Goal: Transaction & Acquisition: Book appointment/travel/reservation

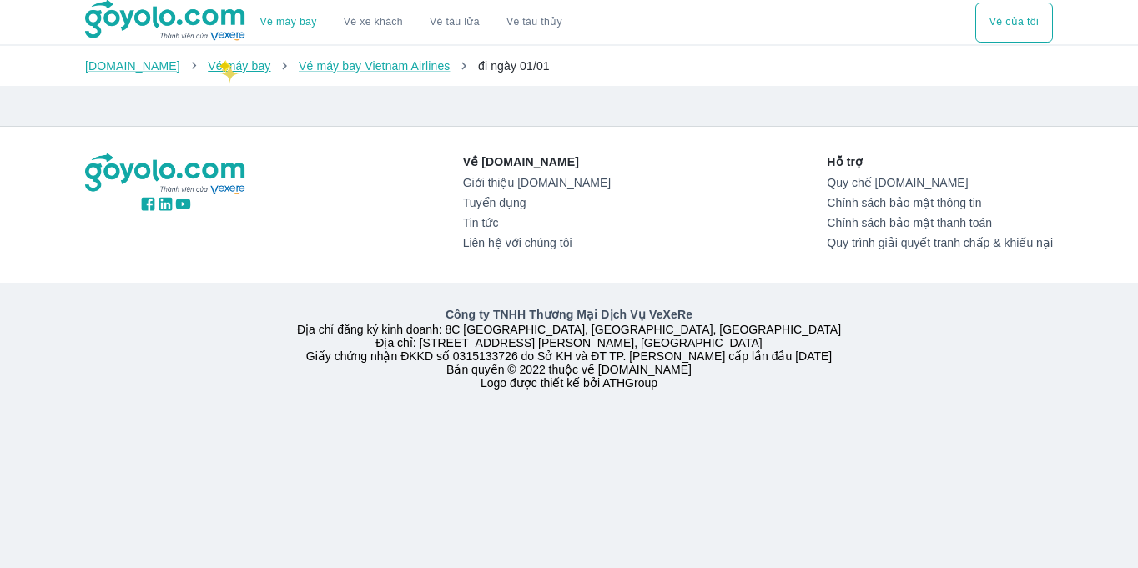
click at [219, 63] on link "Vé máy bay" at bounding box center [239, 65] width 63 height 13
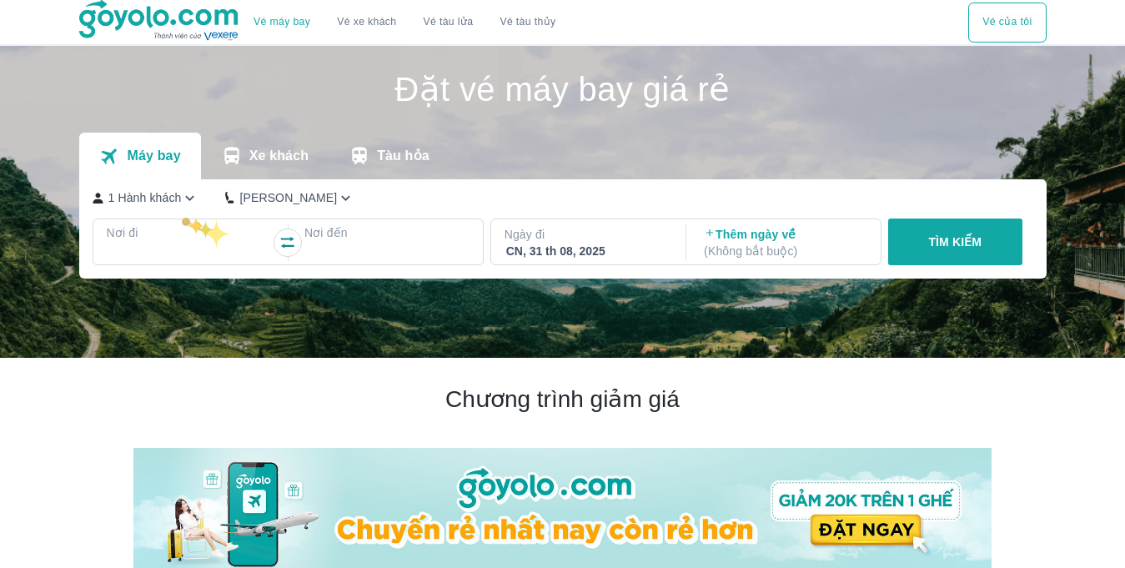
click at [182, 215] on div "1 [PERSON_NAME] khách Phổ Thông Nơi đi Nơi đến Ngày đi [GEOGRAPHIC_DATA], 31 th…" at bounding box center [562, 228] width 967 height 99
click at [202, 238] on p "Nơi đi" at bounding box center [189, 232] width 165 height 17
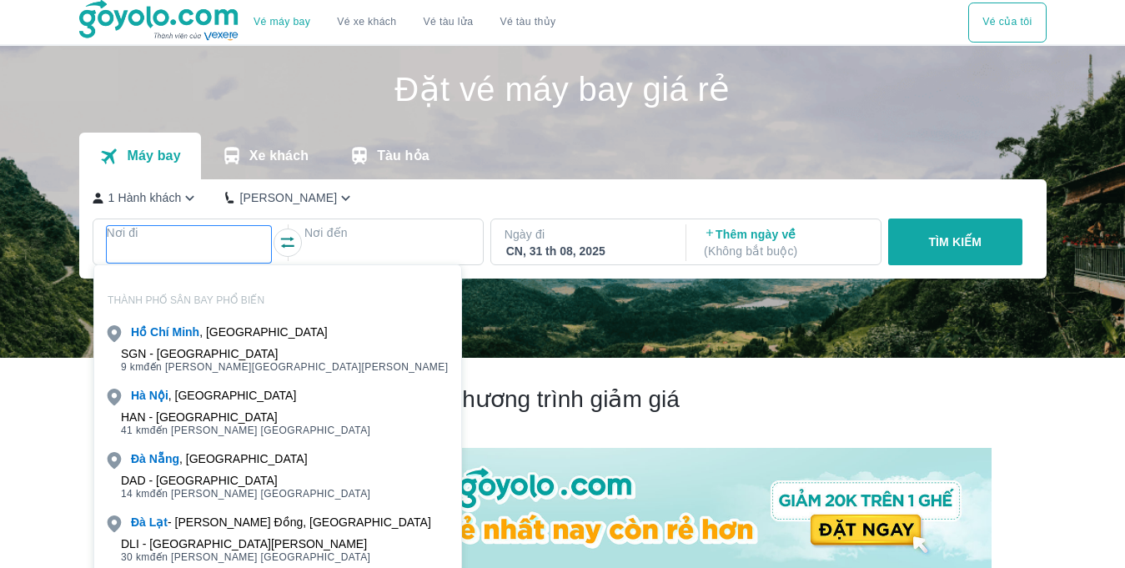
scroll to position [96, 0]
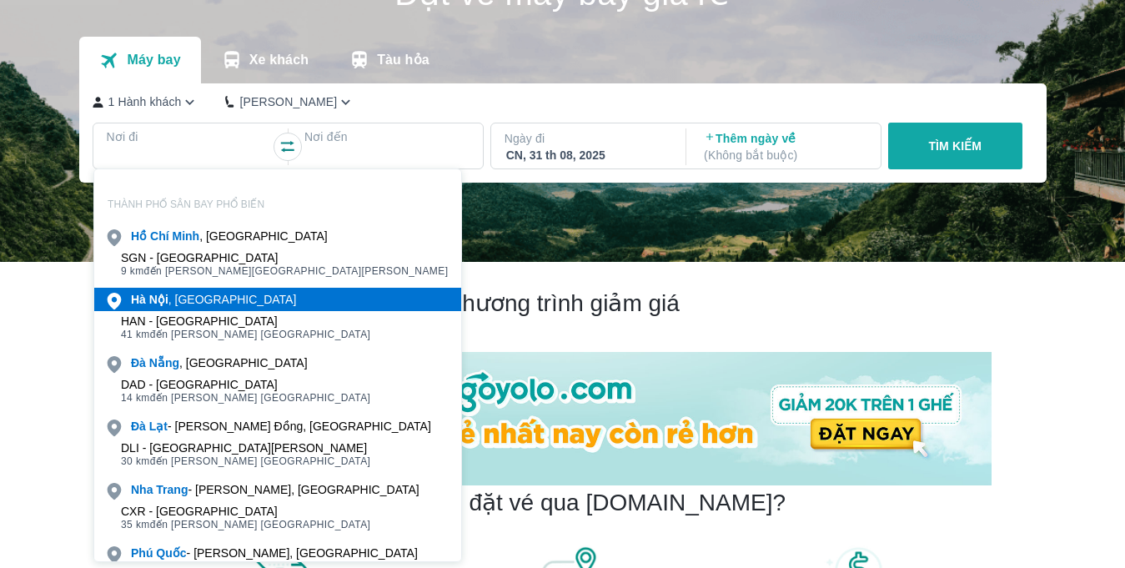
click at [205, 304] on div "[GEOGRAPHIC_DATA] , [GEOGRAPHIC_DATA]" at bounding box center [213, 299] width 165 height 17
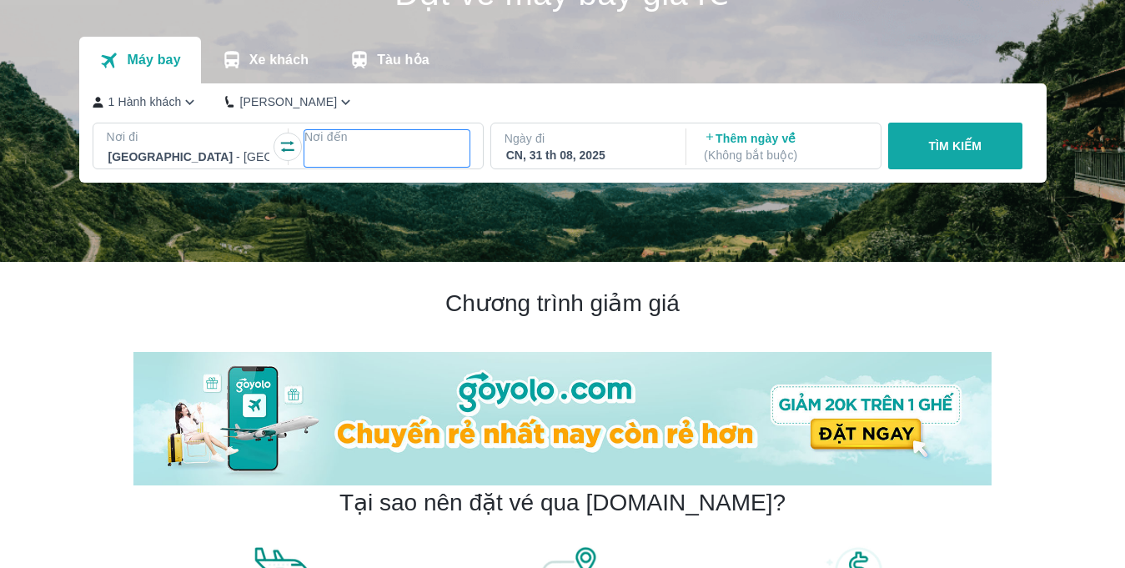
click at [360, 158] on div at bounding box center [387, 157] width 162 height 20
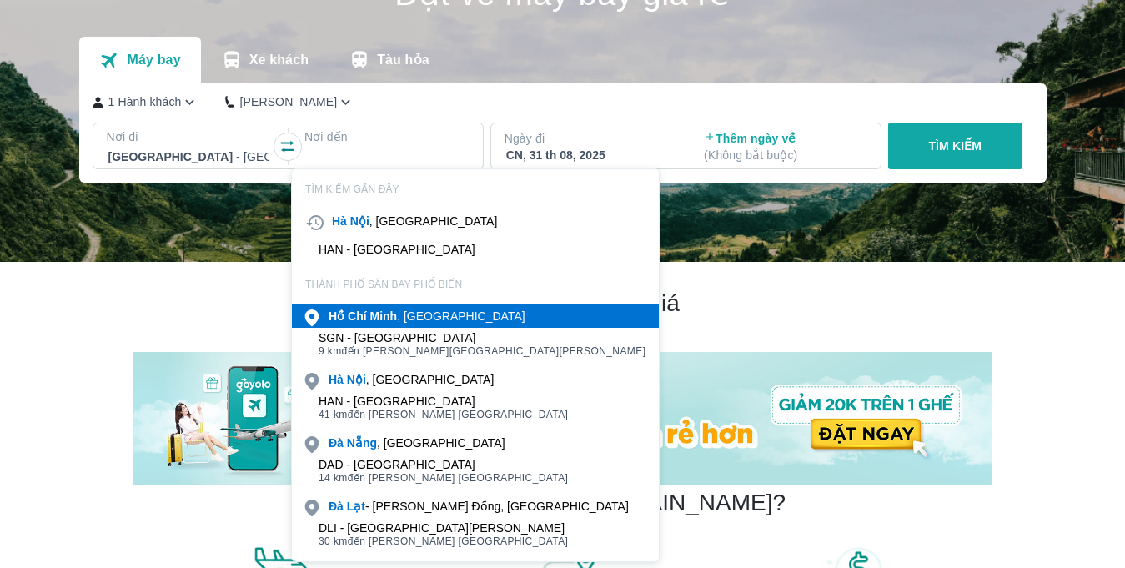
click at [369, 313] on b "Minh" at bounding box center [383, 315] width 28 height 13
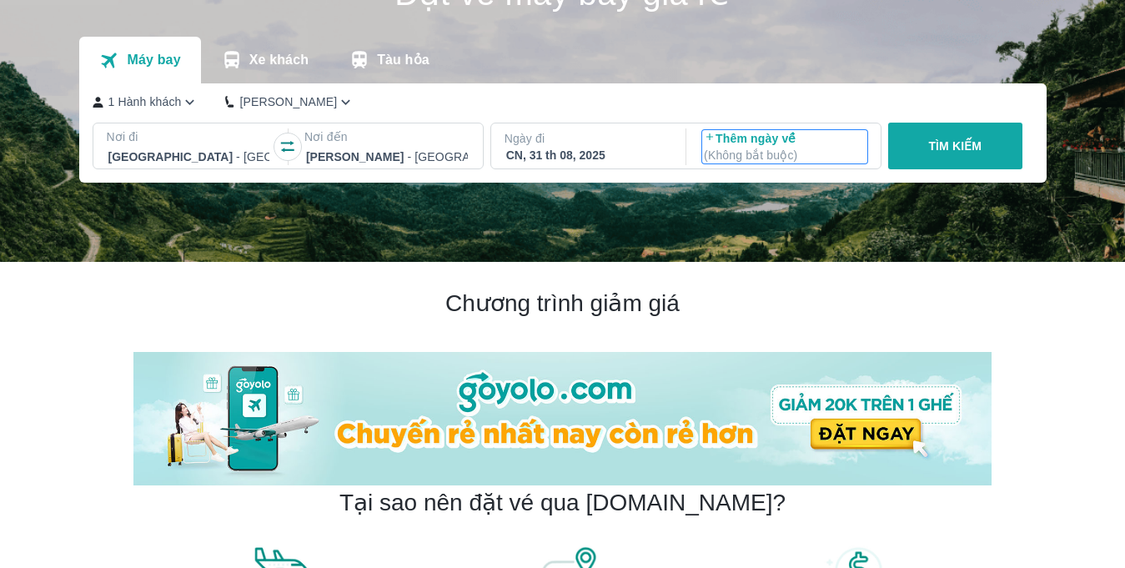
click at [718, 156] on p "( Không bắt buộc )" at bounding box center [785, 155] width 162 height 17
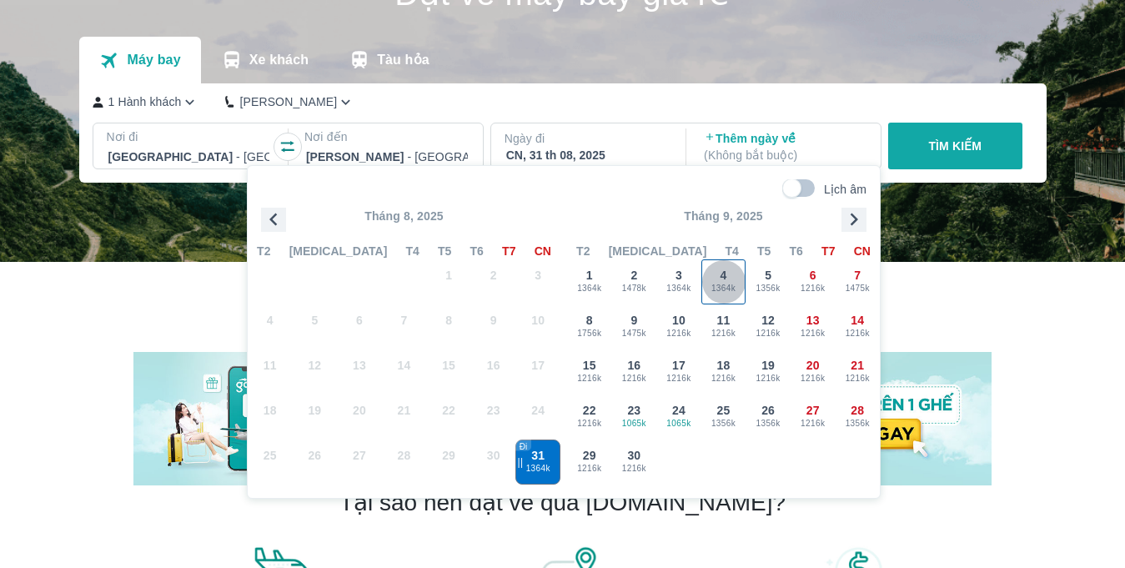
click at [739, 282] on span "1364k" at bounding box center [723, 288] width 43 height 13
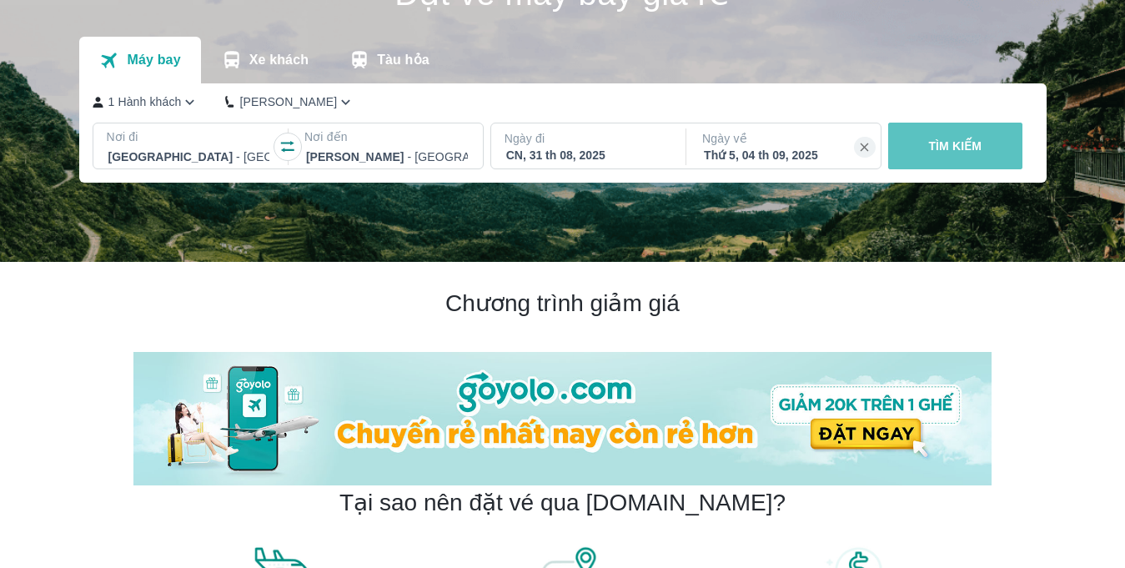
click at [984, 160] on button "TÌM KIẾM" at bounding box center [955, 146] width 134 height 47
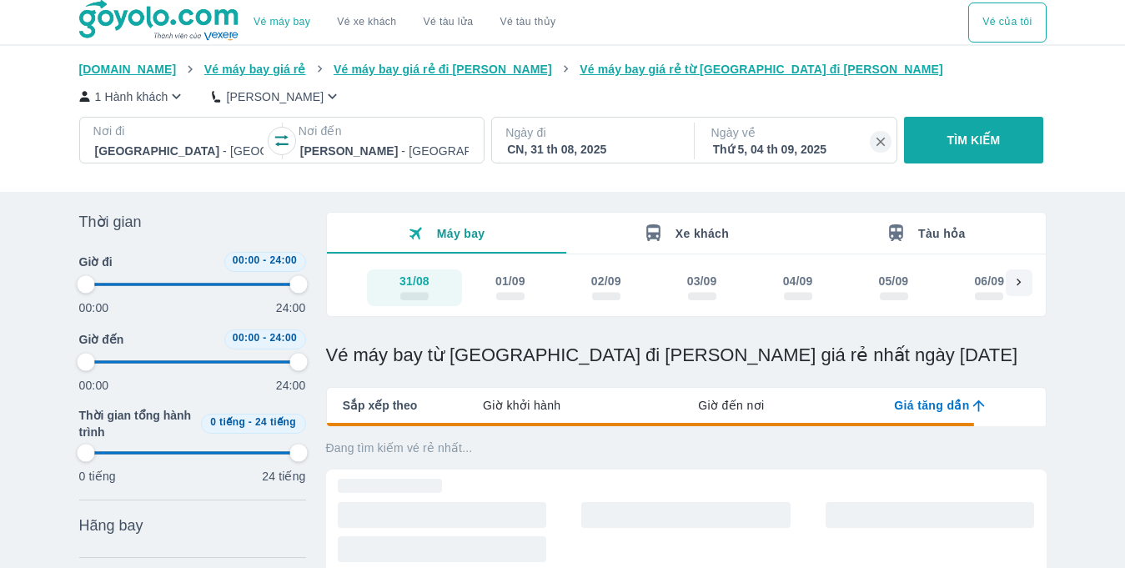
type input "97.9166666666667"
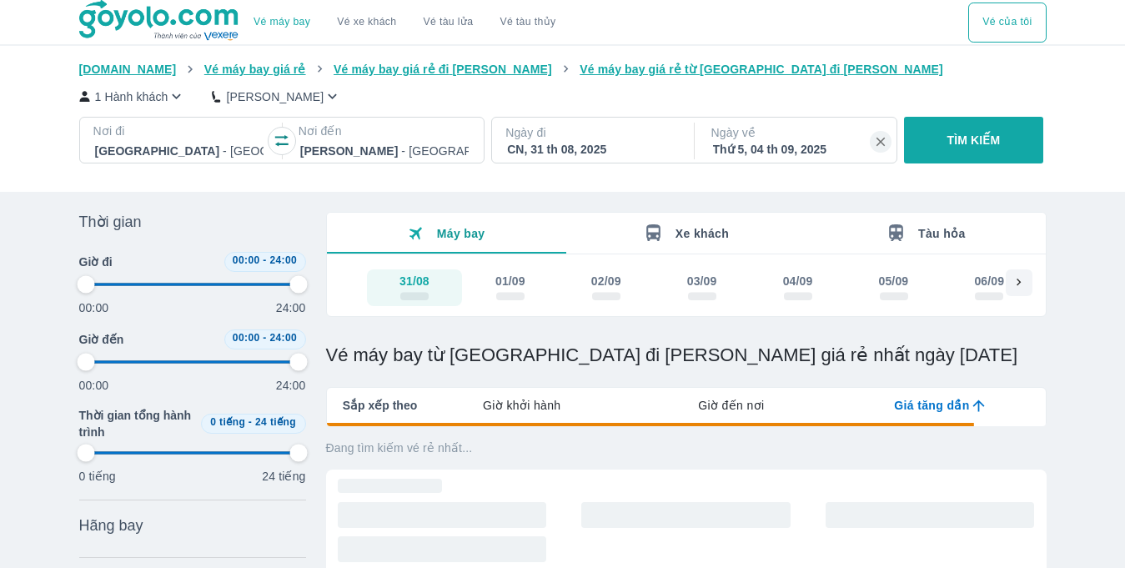
type input "97.9166666666667"
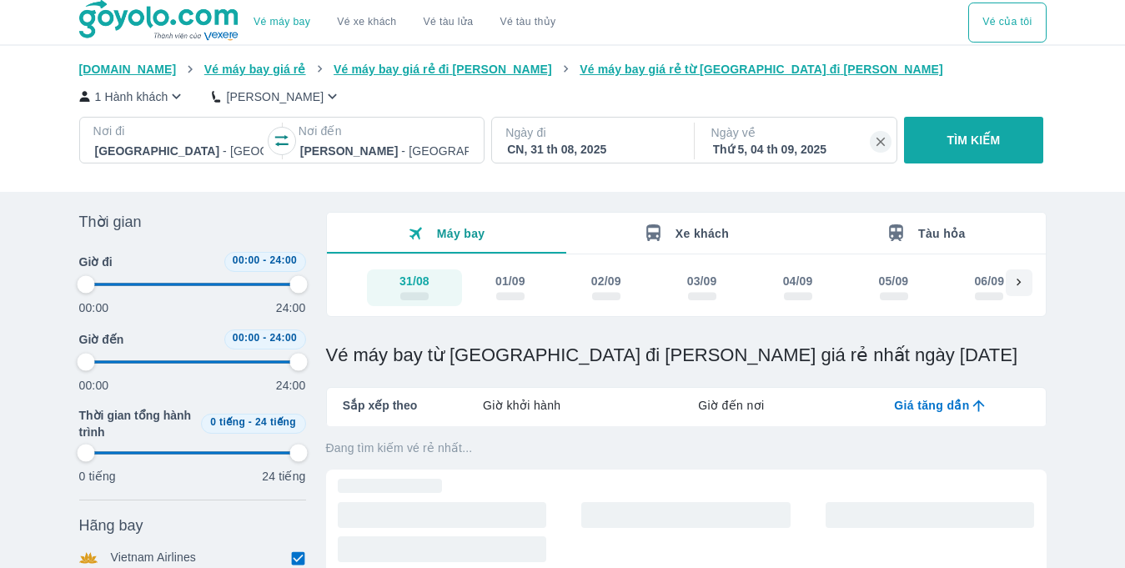
type input "97.9166666666667"
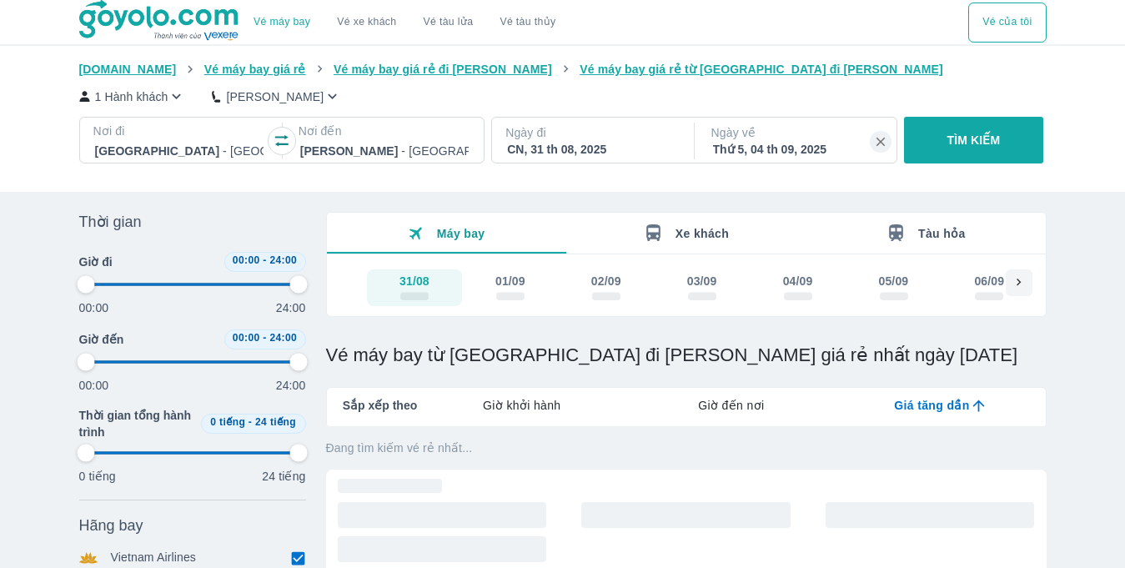
type input "97.9166666666667"
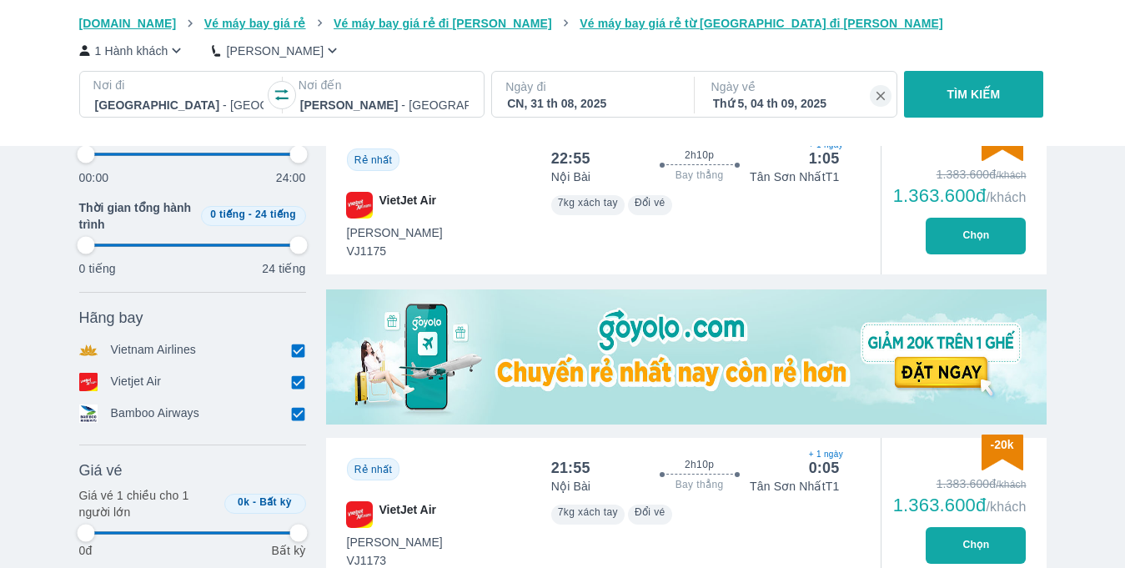
scroll to position [381, 0]
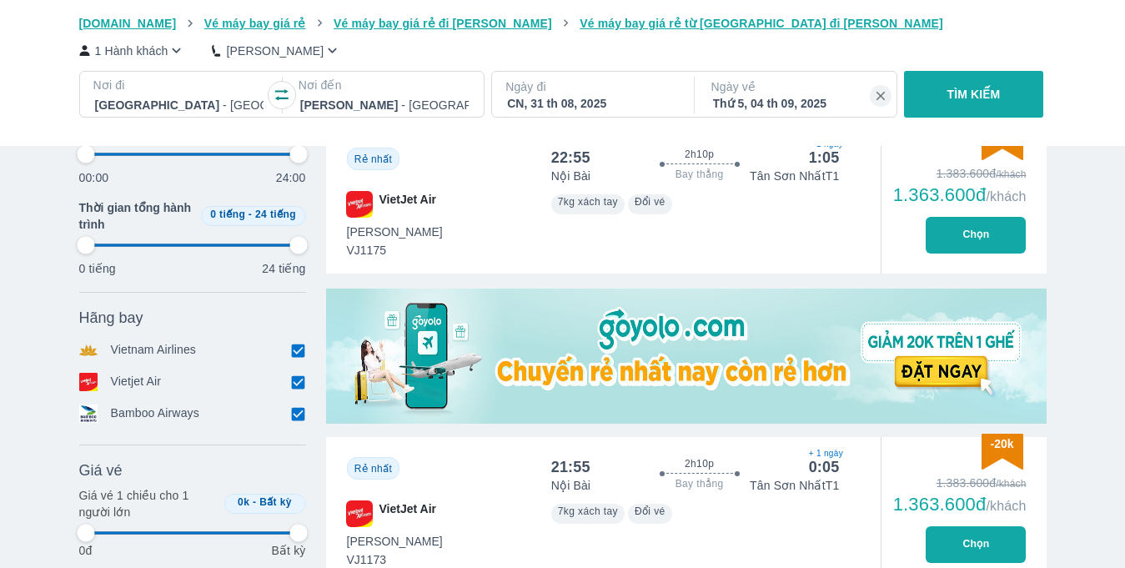
type input "97.9166666666667"
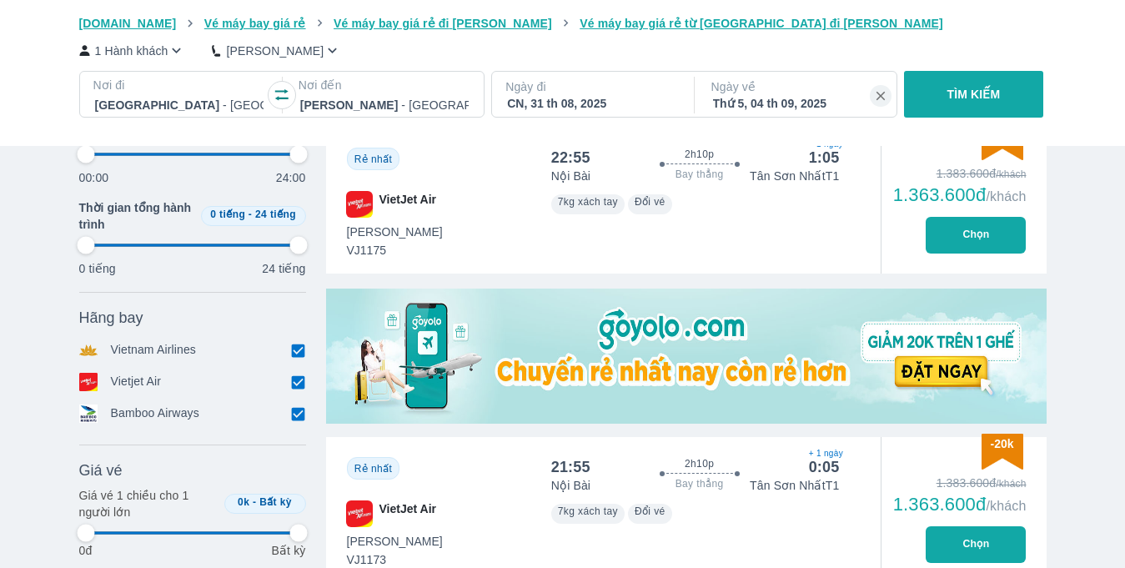
type input "97.9166666666667"
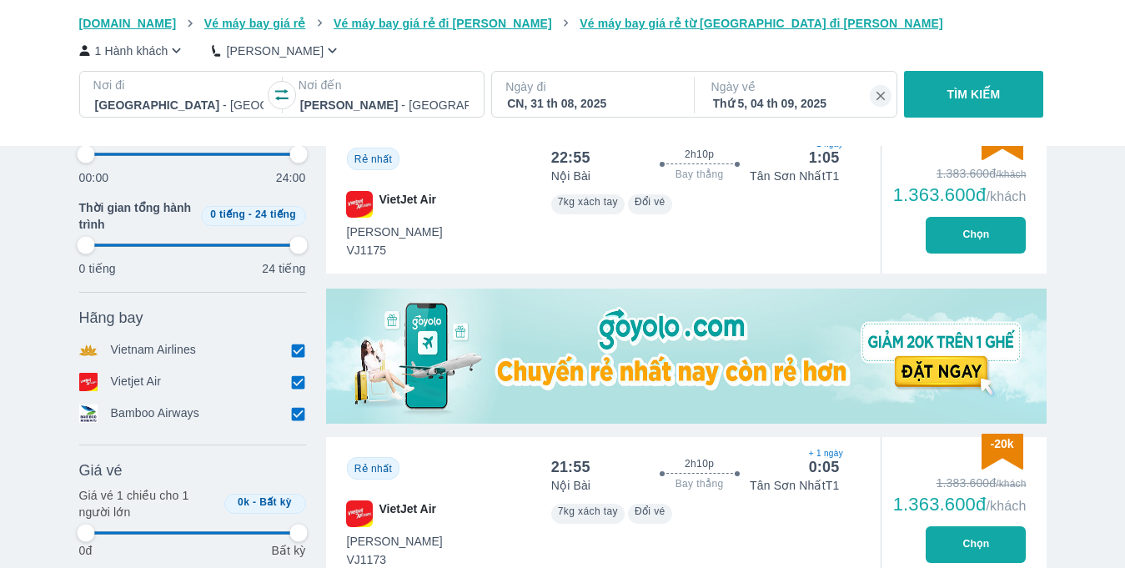
type input "97.9166666666667"
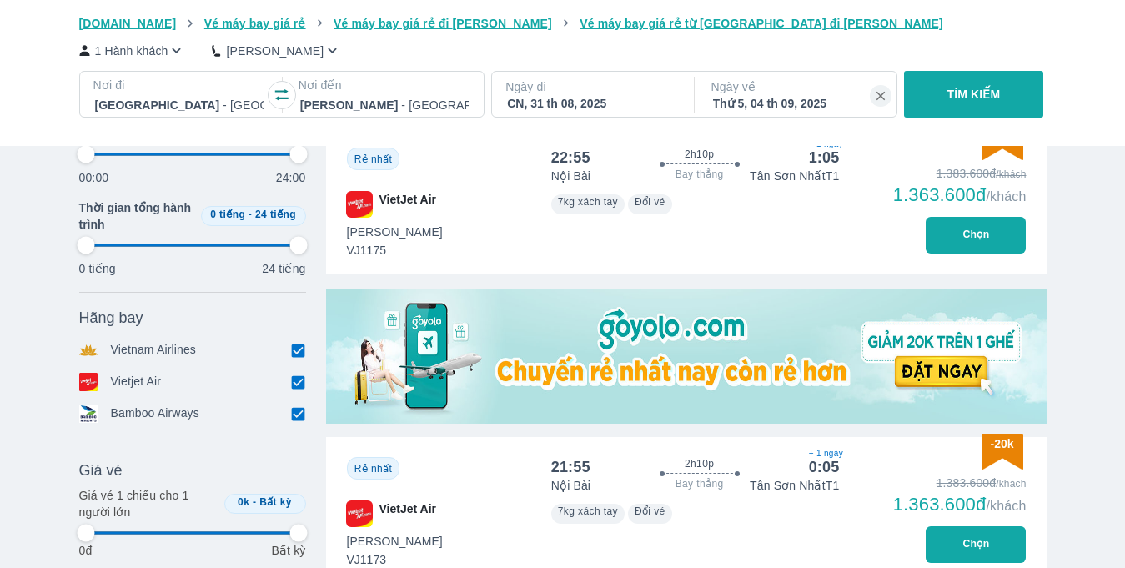
type input "97.9166666666667"
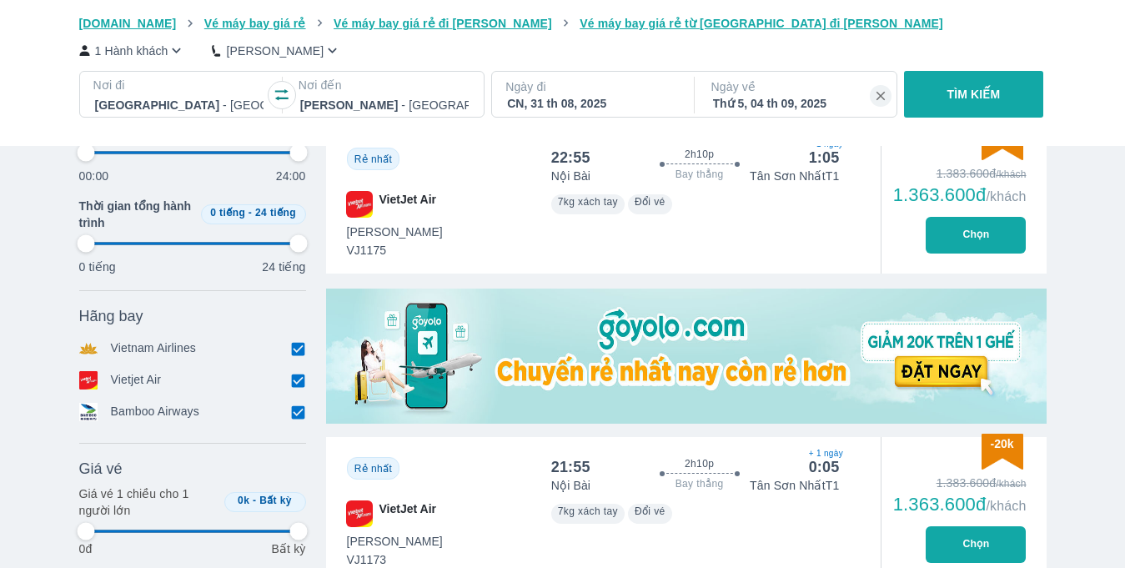
type input "97.9166666666667"
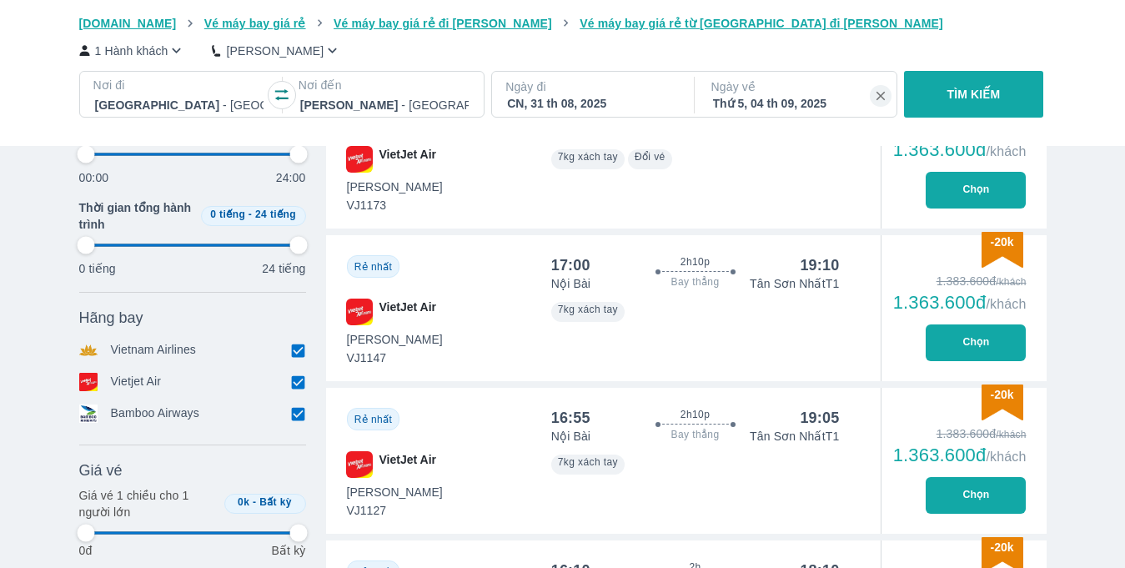
type input "97.9166666666667"
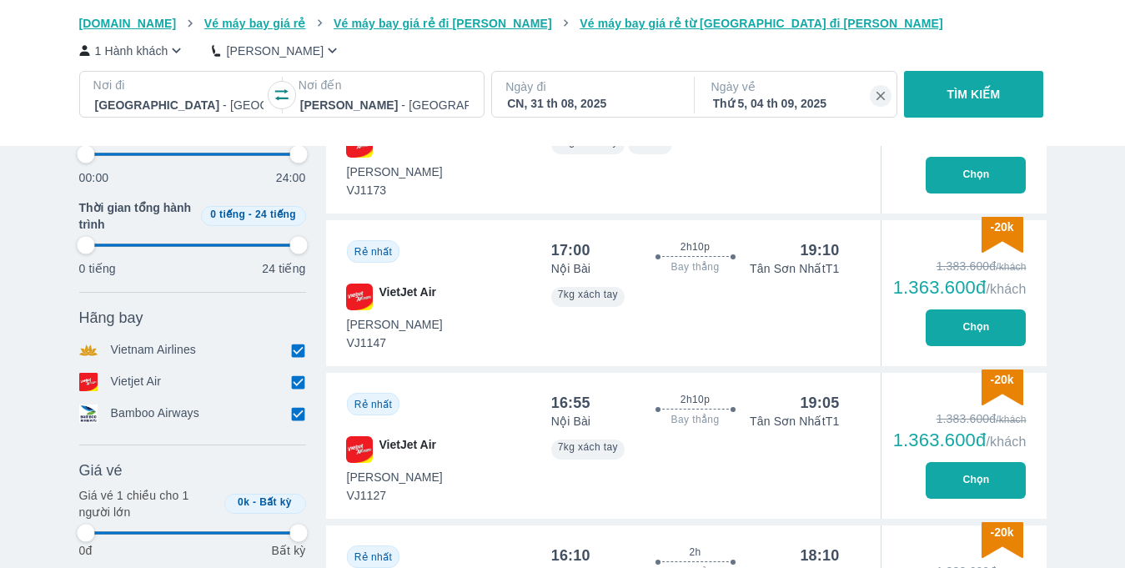
type input "97.9166666666667"
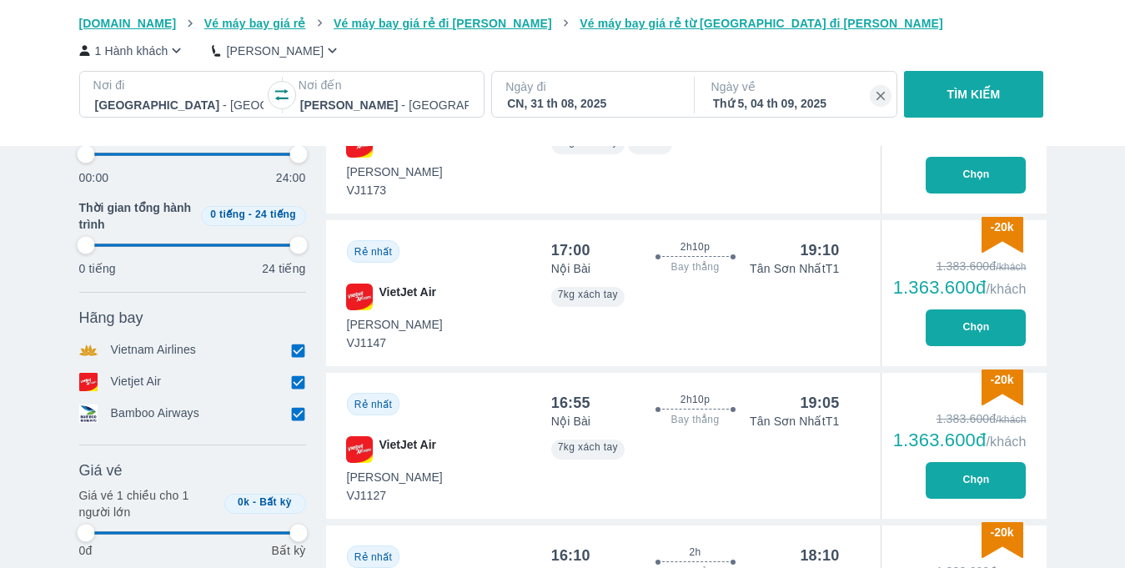
type input "97.9166666666667"
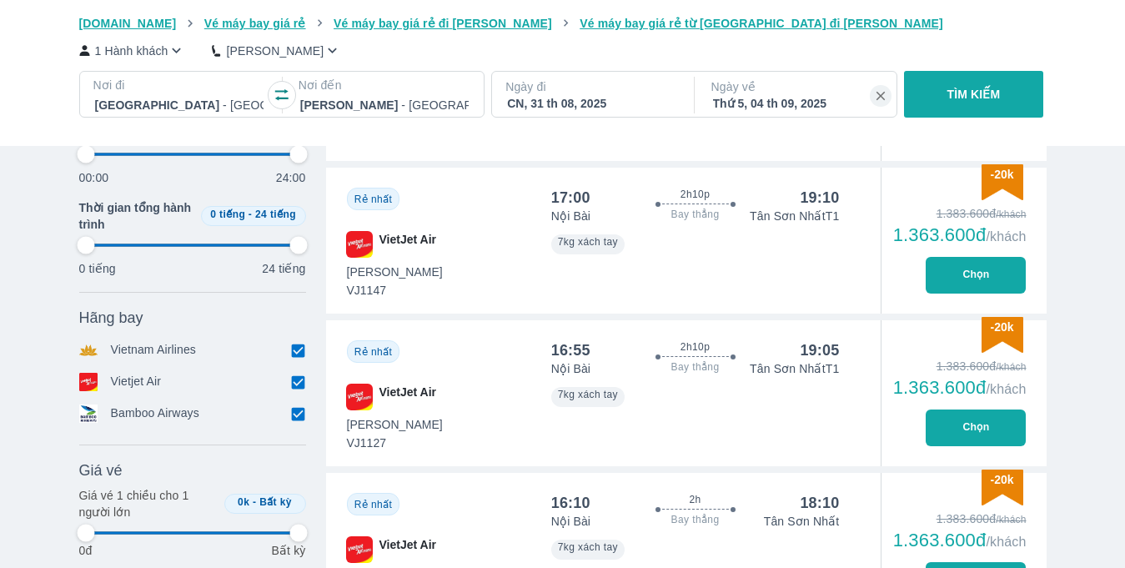
scroll to position [804, 0]
type input "97.9166666666667"
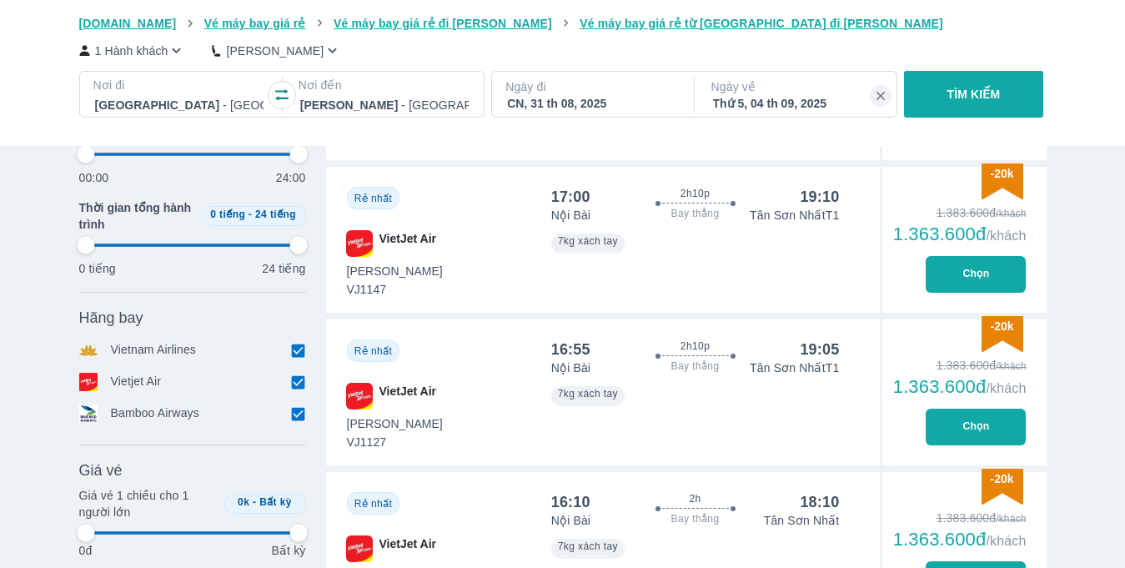
type input "97.9166666666667"
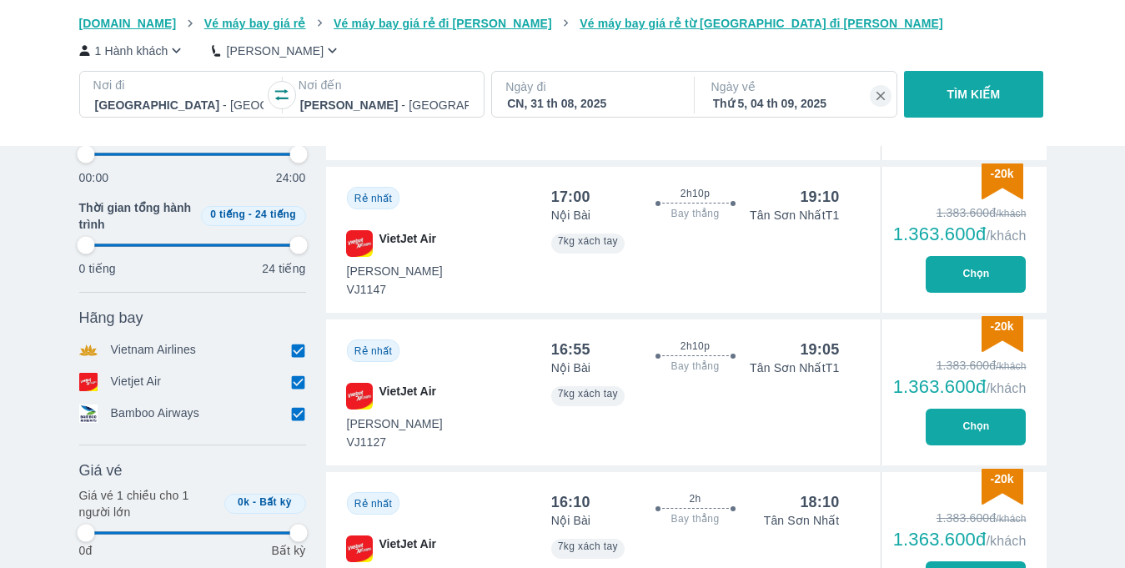
type input "97.9166666666667"
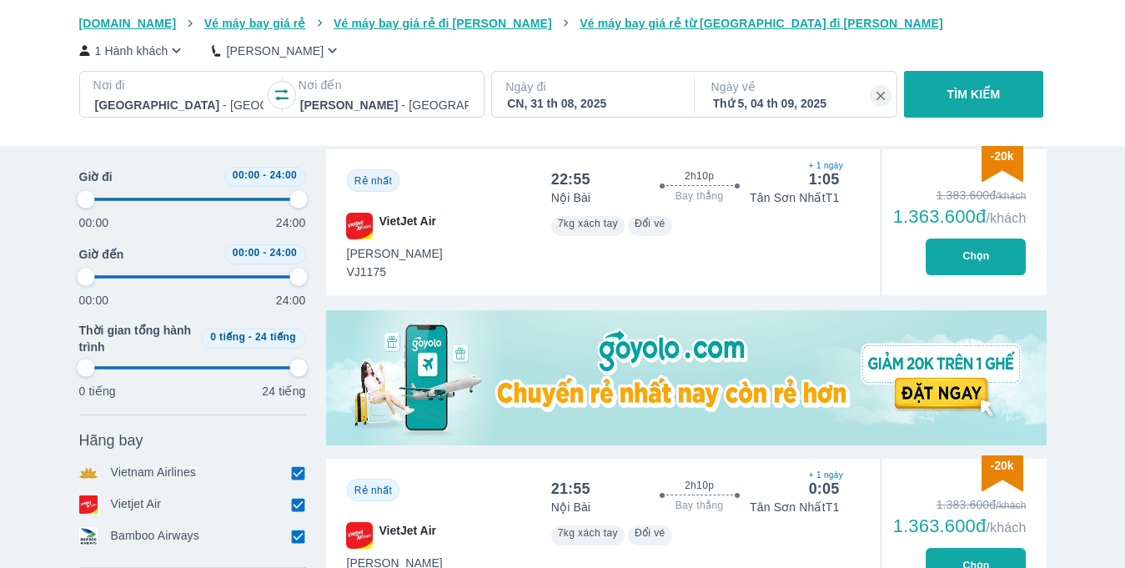
type input "97.9166666666667"
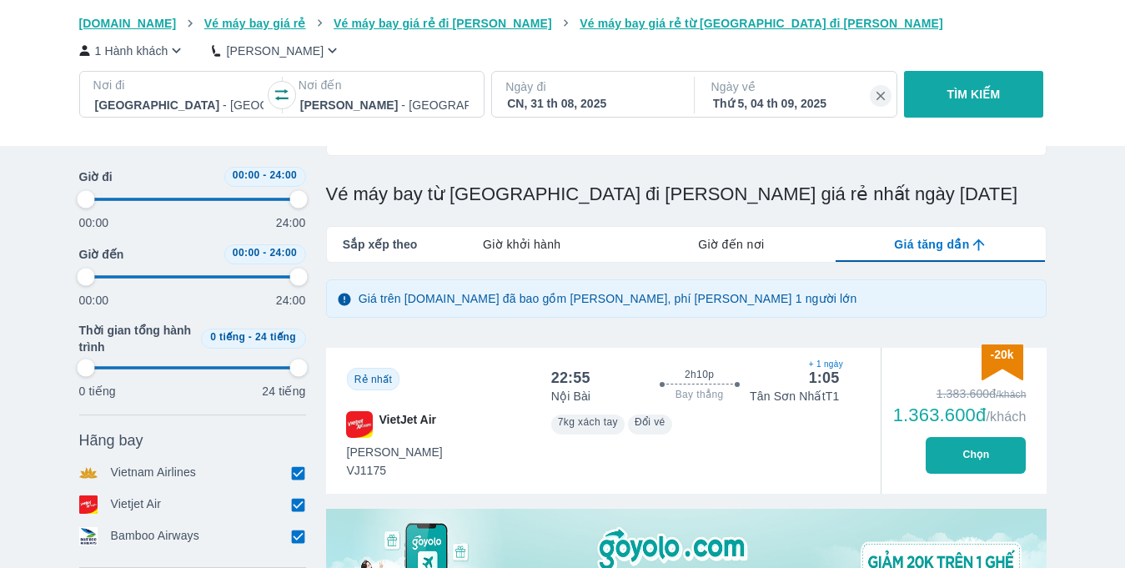
scroll to position [159, 0]
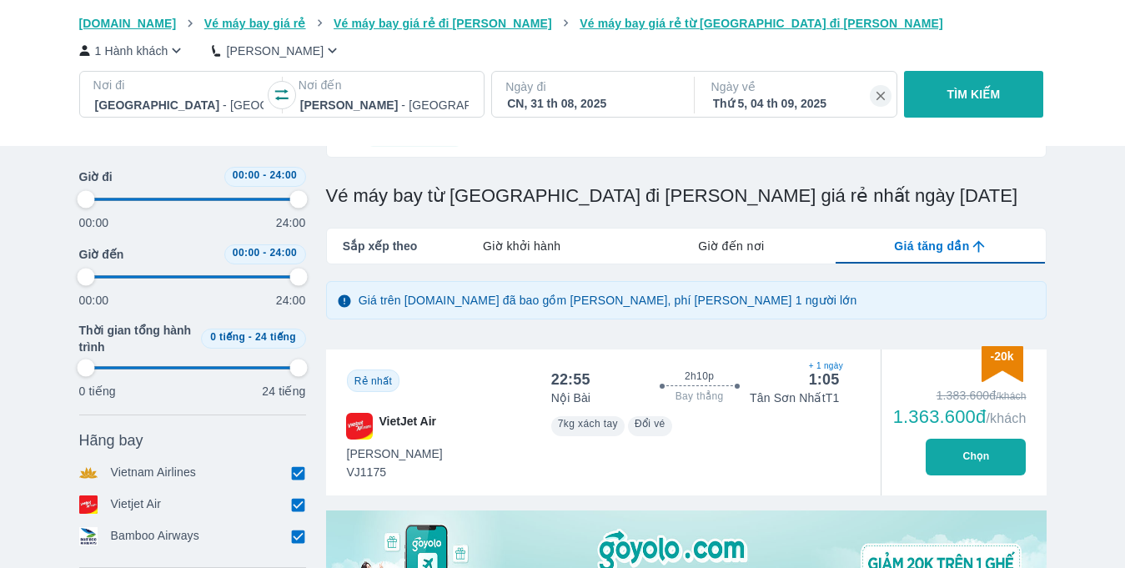
type input "97.9166666666667"
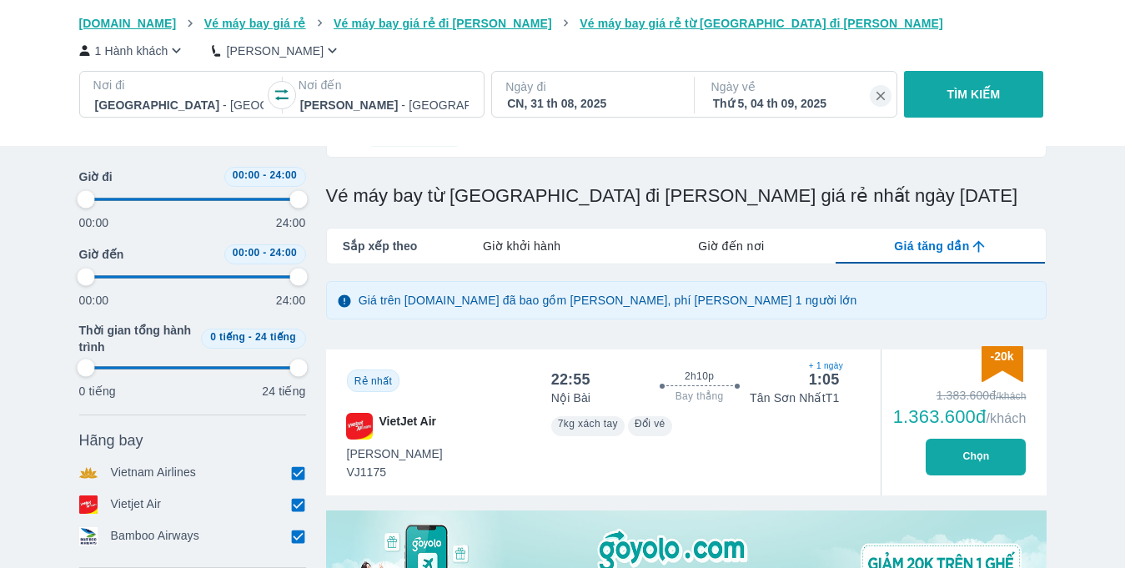
type input "97.9166666666667"
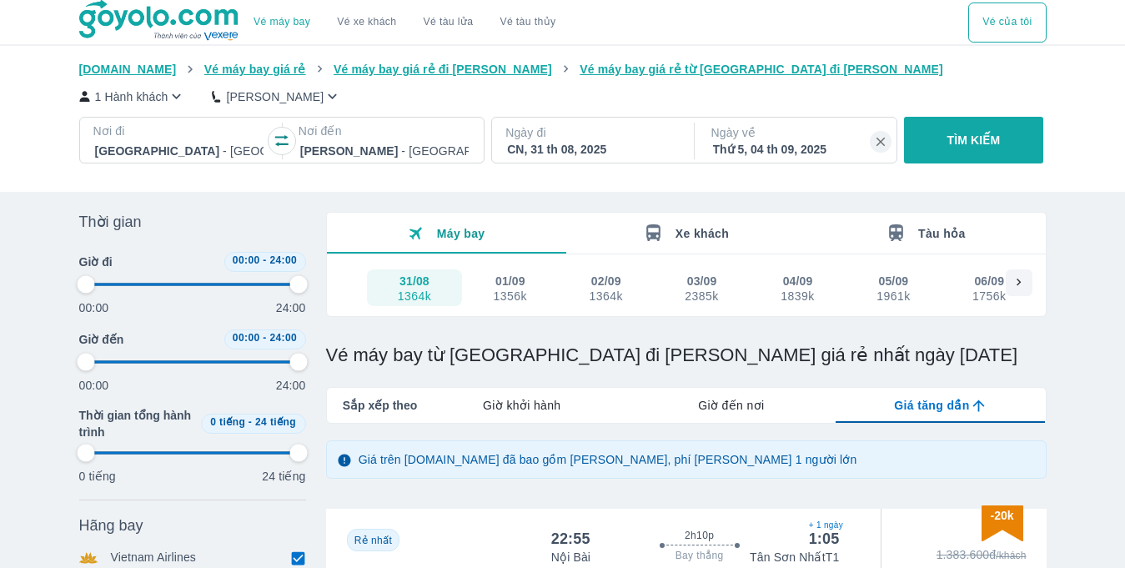
type input "97.9166666666667"
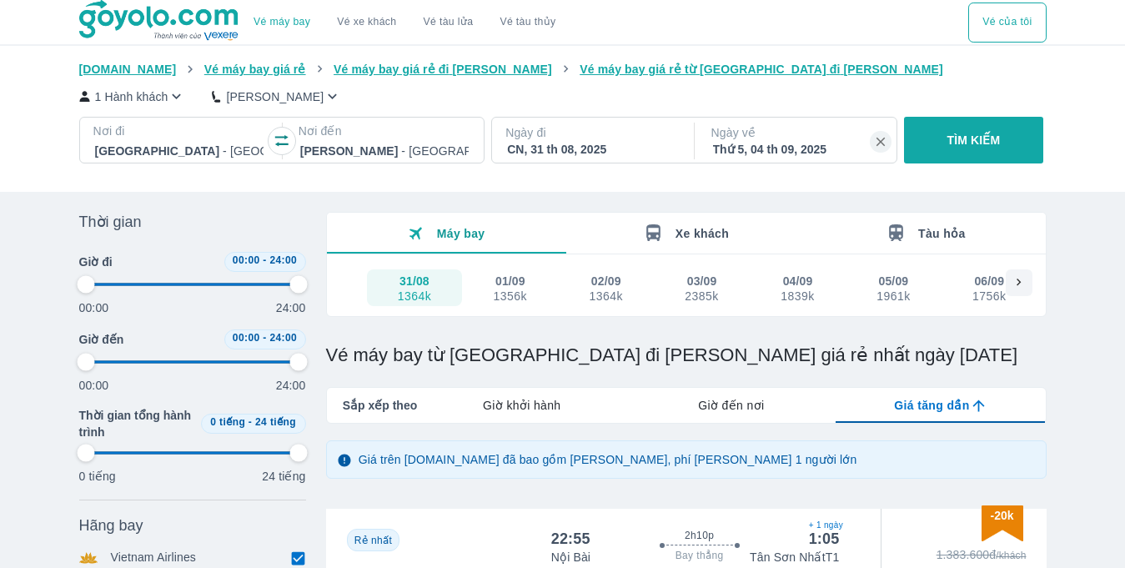
type input "97.9166666666667"
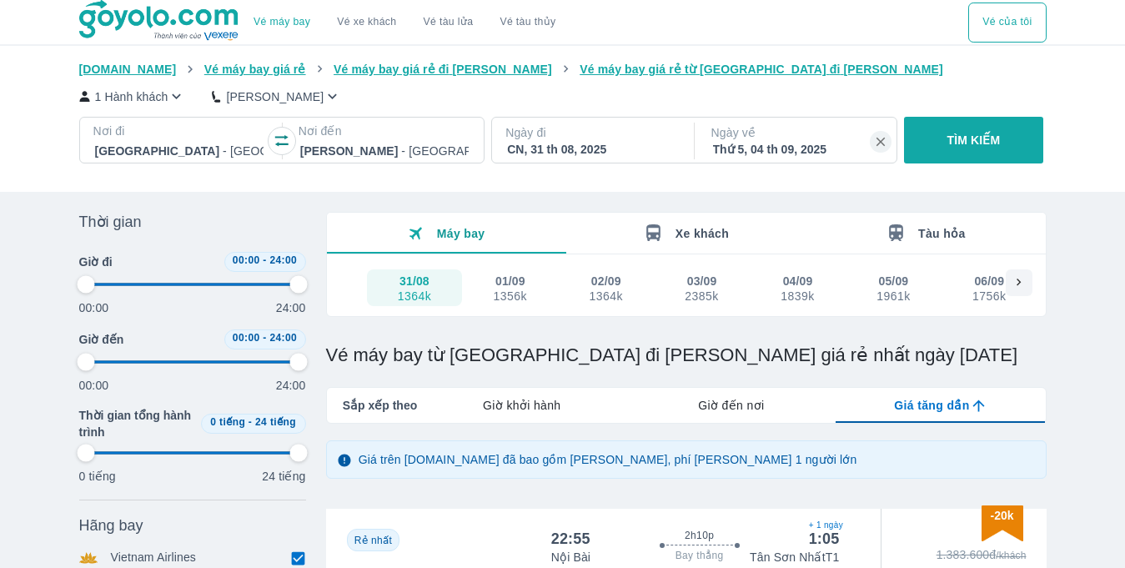
type input "97.9166666666667"
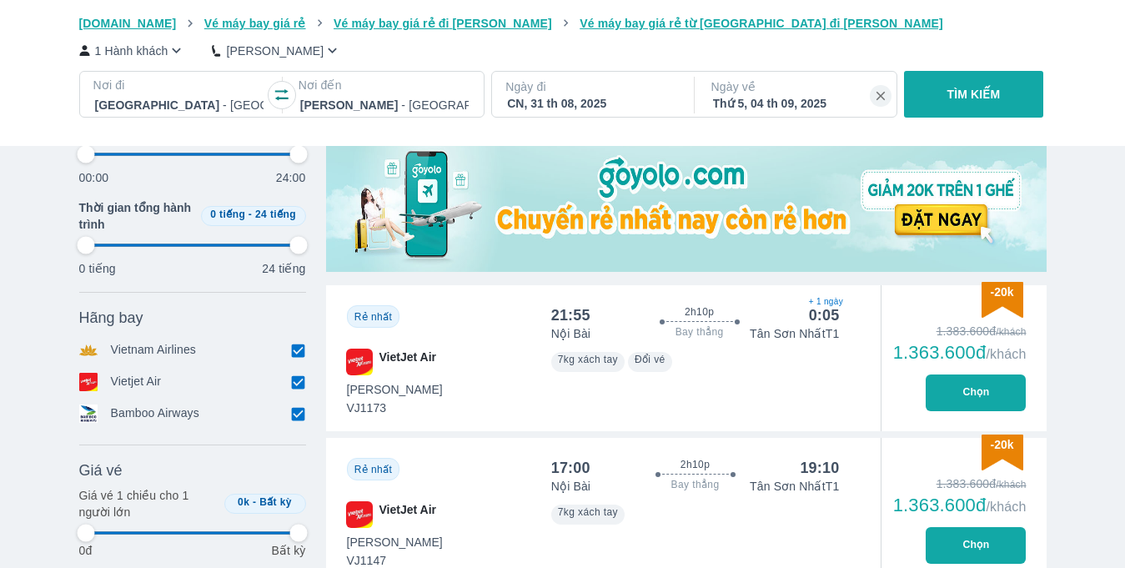
scroll to position [555, 0]
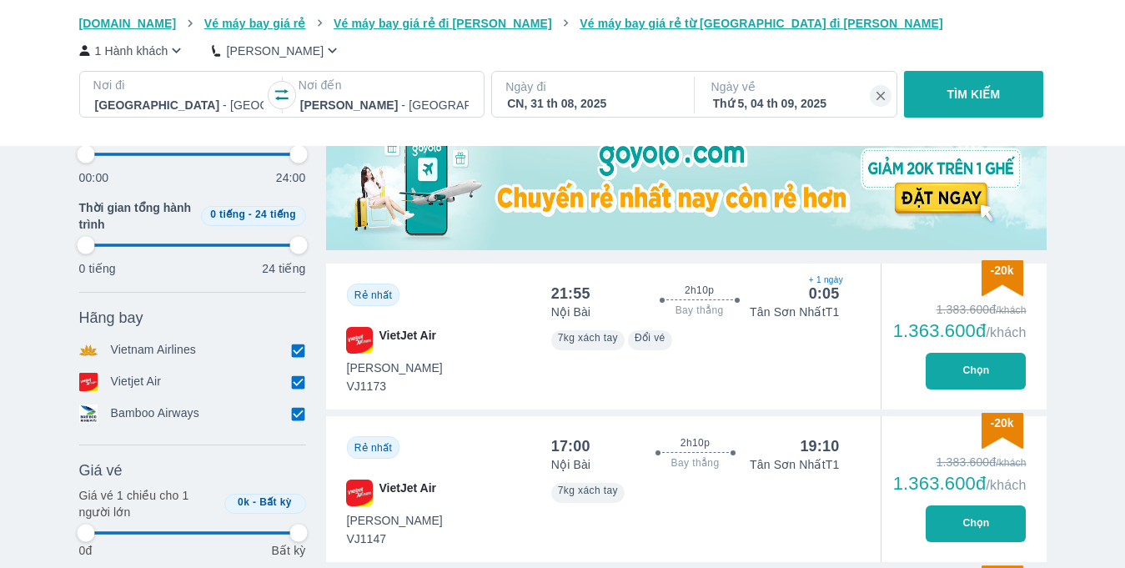
type input "97.9166666666667"
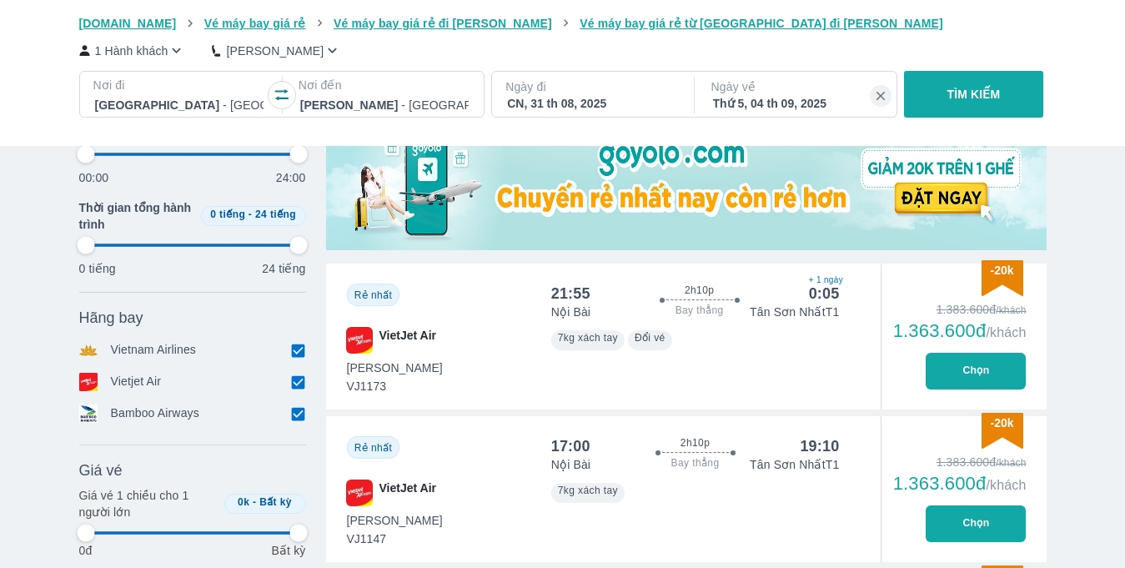
type input "97.9166666666667"
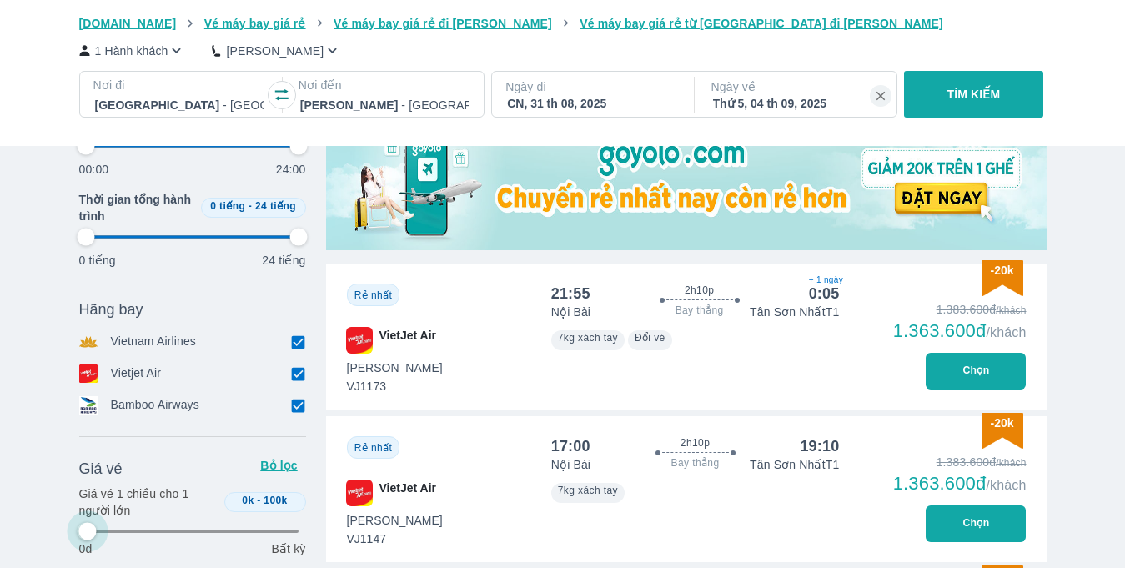
type input "0.99009900990099"
type input "97.9166666666667"
type input "0.99009900990099"
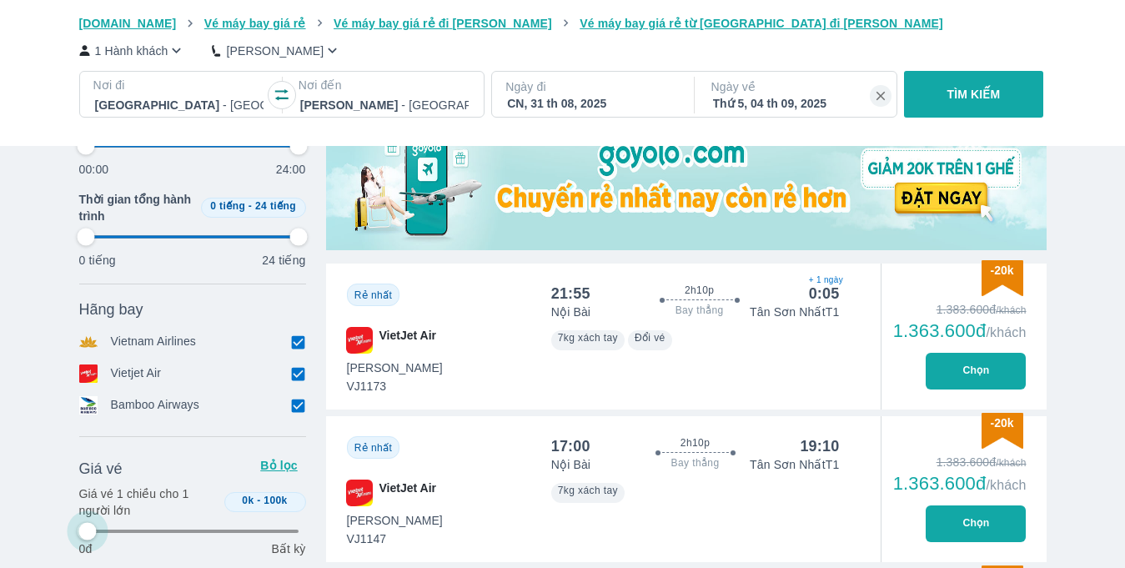
type input "97.9166666666667"
type input "0.99009900990099"
type input "97.9166666666667"
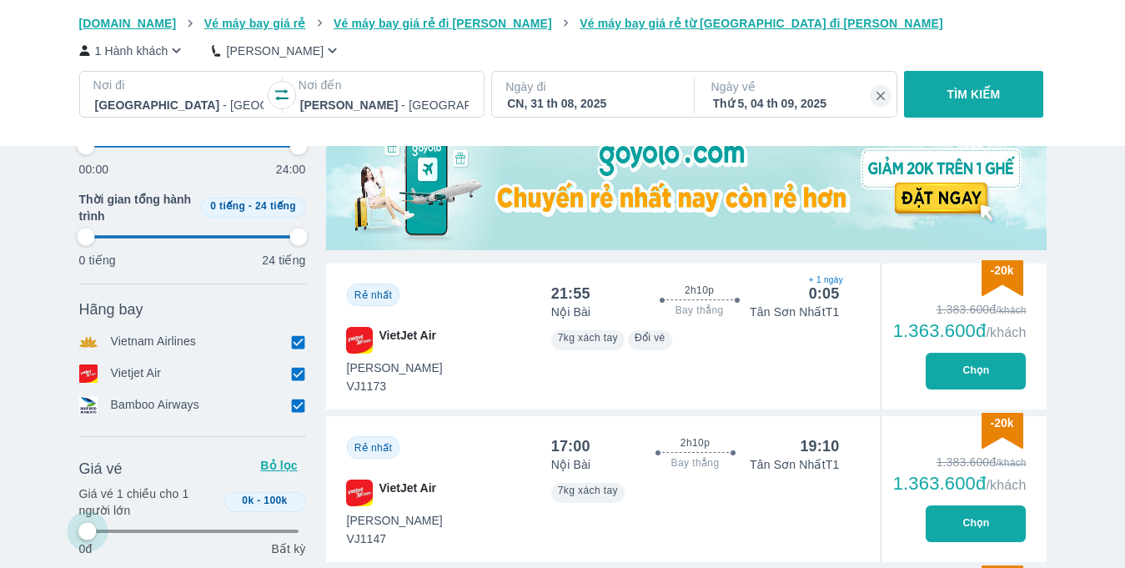
type input "97.9166666666667"
type input "0.99009900990099"
type input "97.9166666666667"
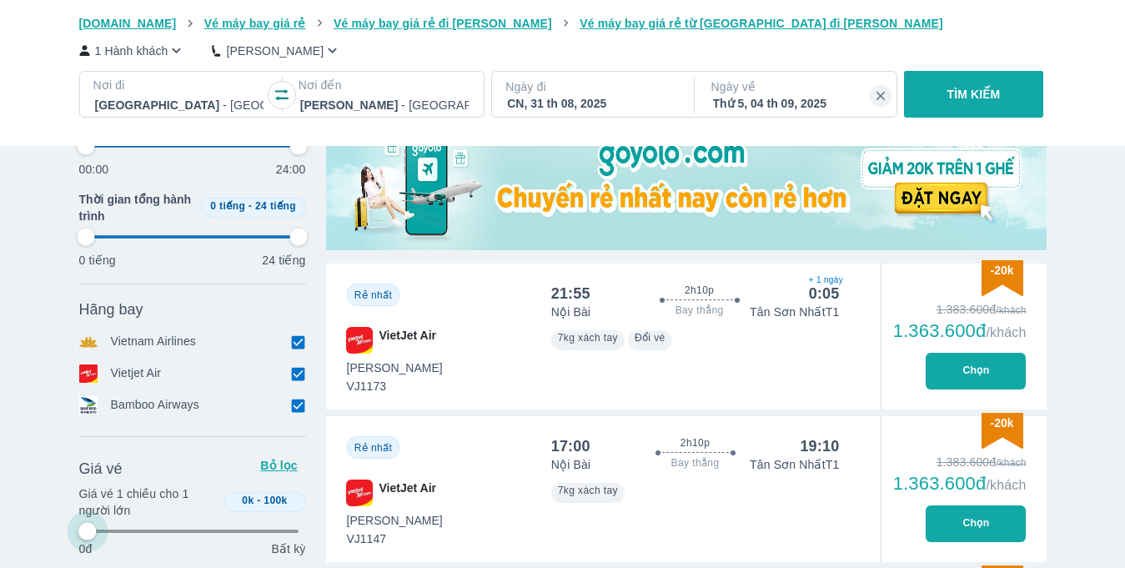
type input "97.9166666666667"
type input "0.99009900990099"
type input "97.9166666666667"
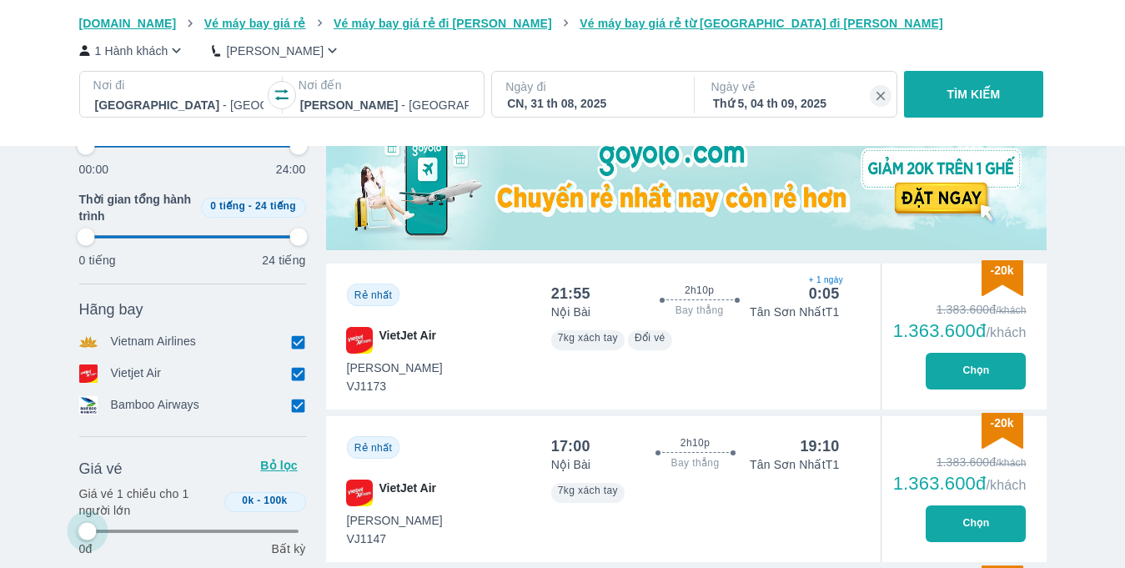
type input "0.99009900990099"
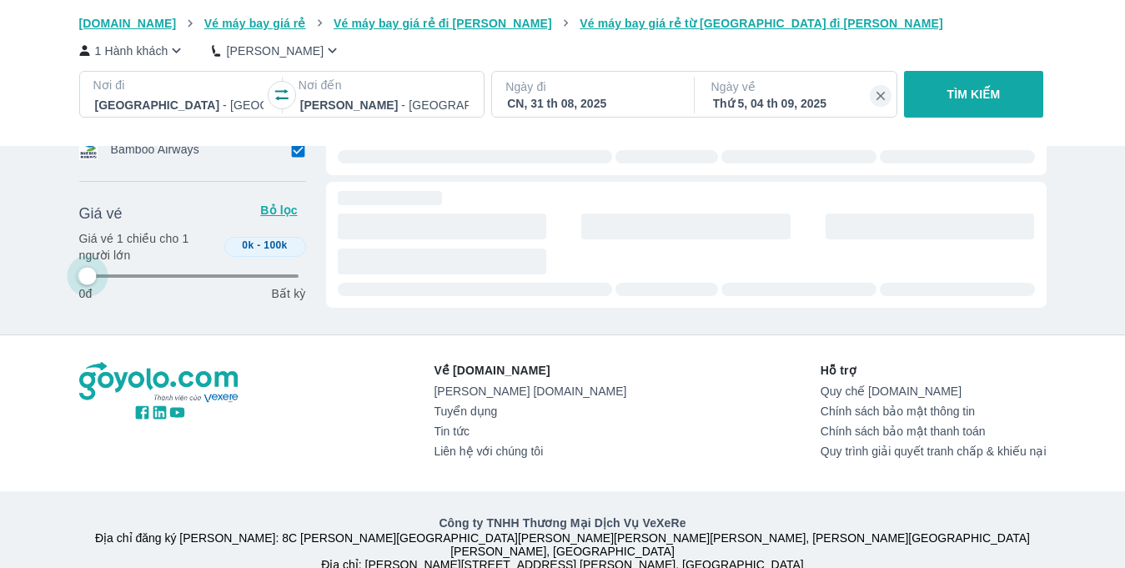
type input "97.9166666666667"
type input "0.99009900990099"
type input "97.9166666666667"
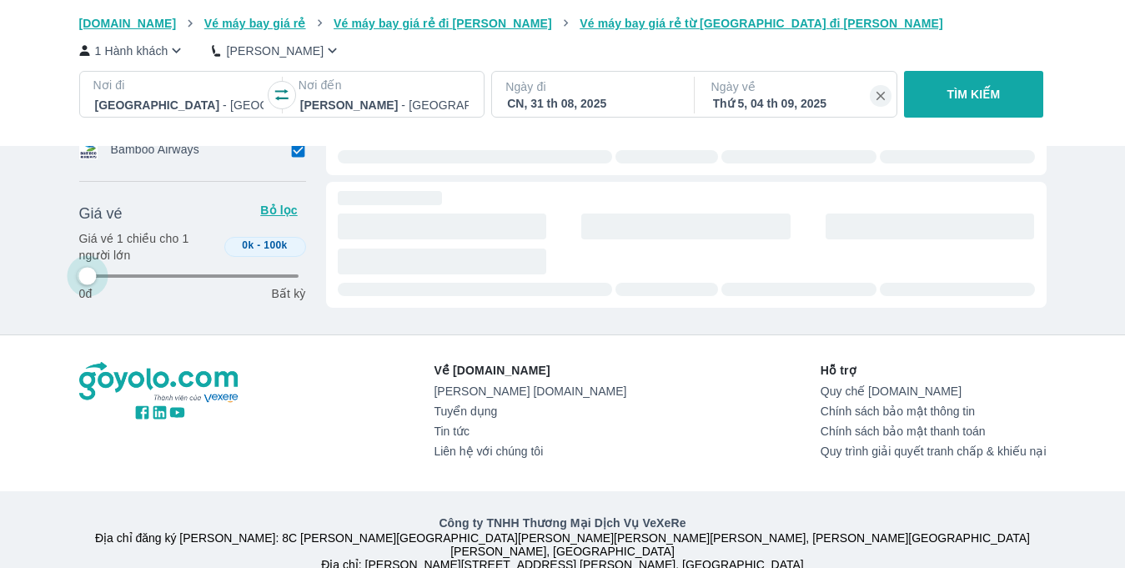
type input "97.9166666666667"
type input "0.99009900990099"
type input "97.9166666666667"
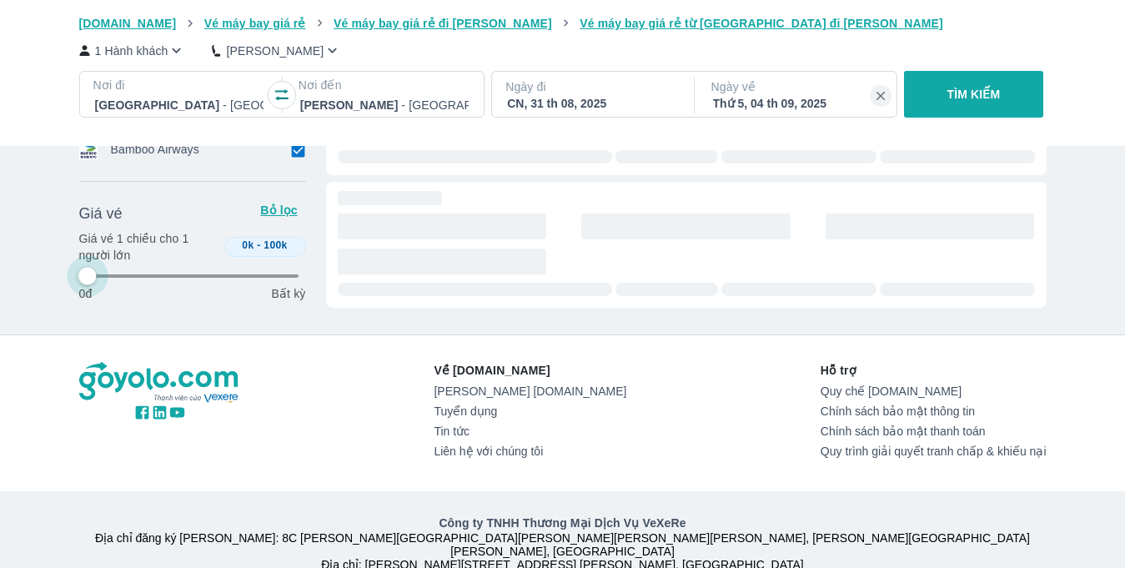
type input "97.9166666666667"
type input "0.99009900990099"
type input "97.9166666666667"
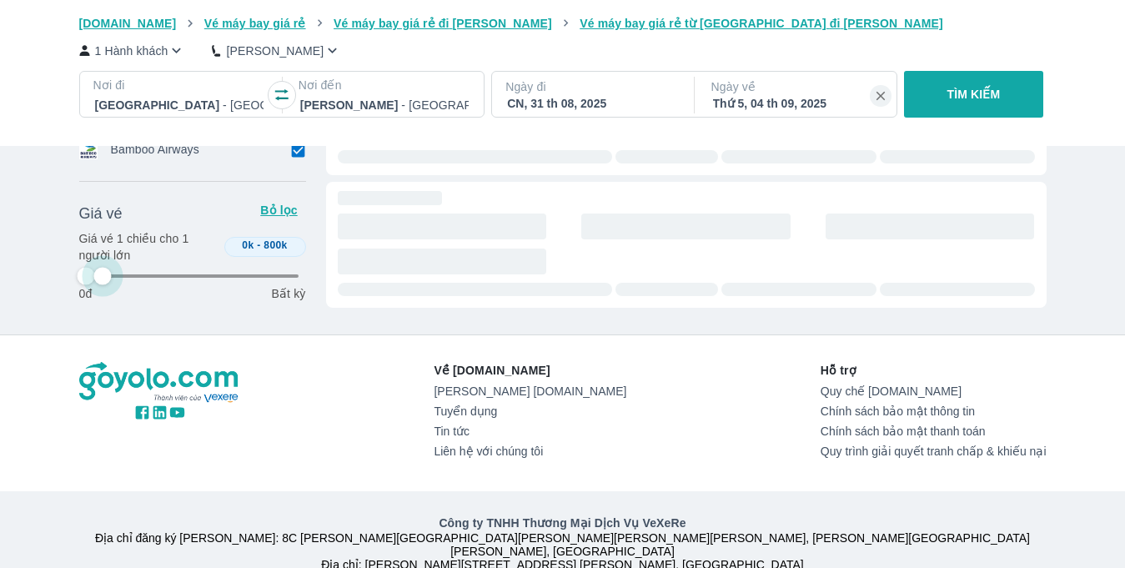
type input "17.8217821782178"
type input "97.9166666666667"
type input "19.8019801980198"
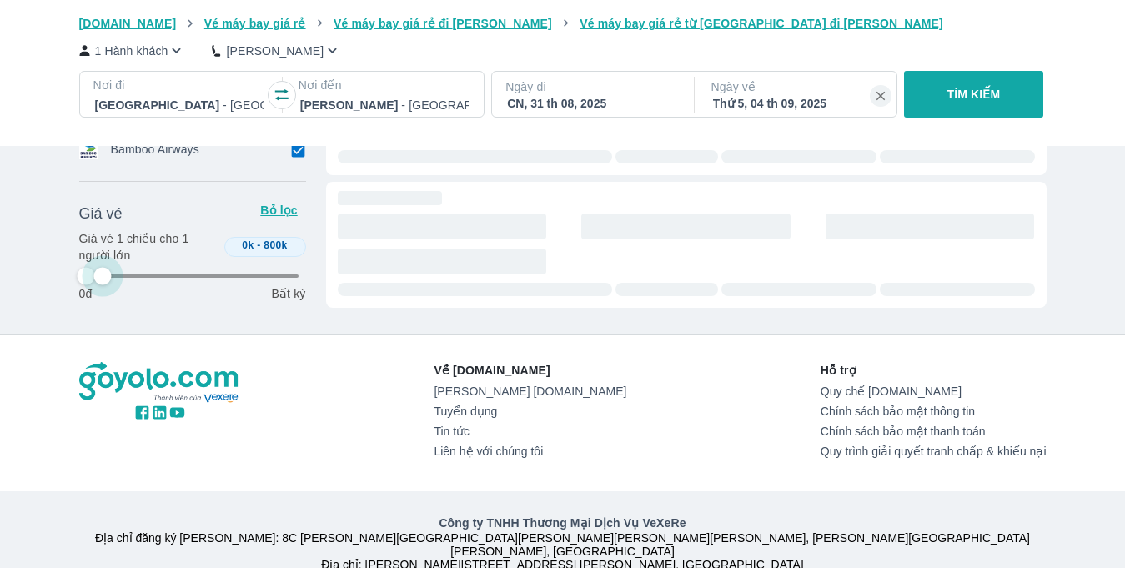
type input "97.9166666666667"
type input "74.2574257425743"
type input "97.9166666666667"
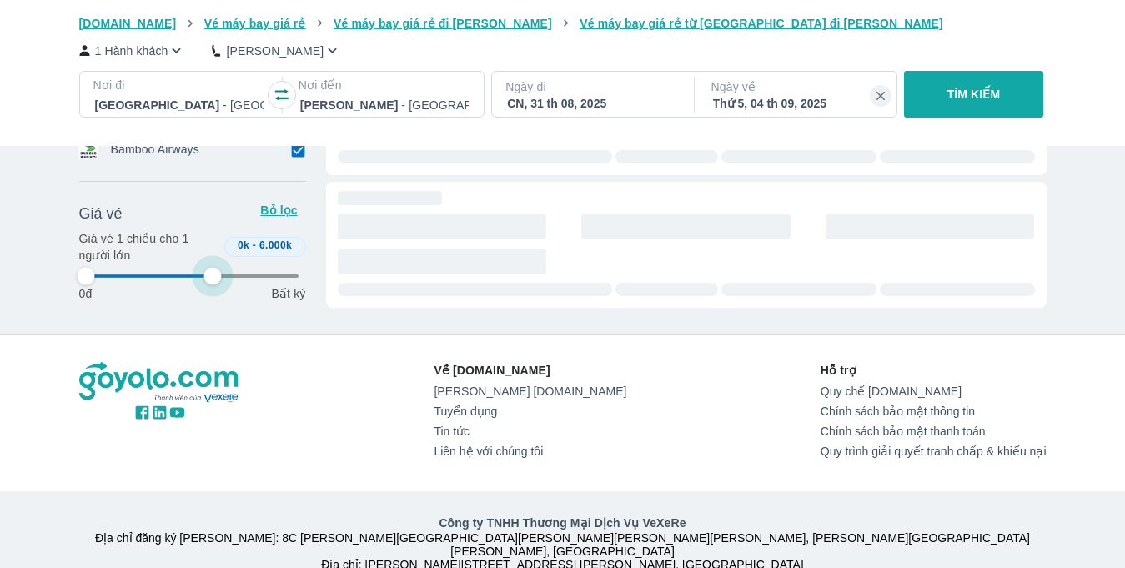
type input "97.9166666666667"
type input "100"
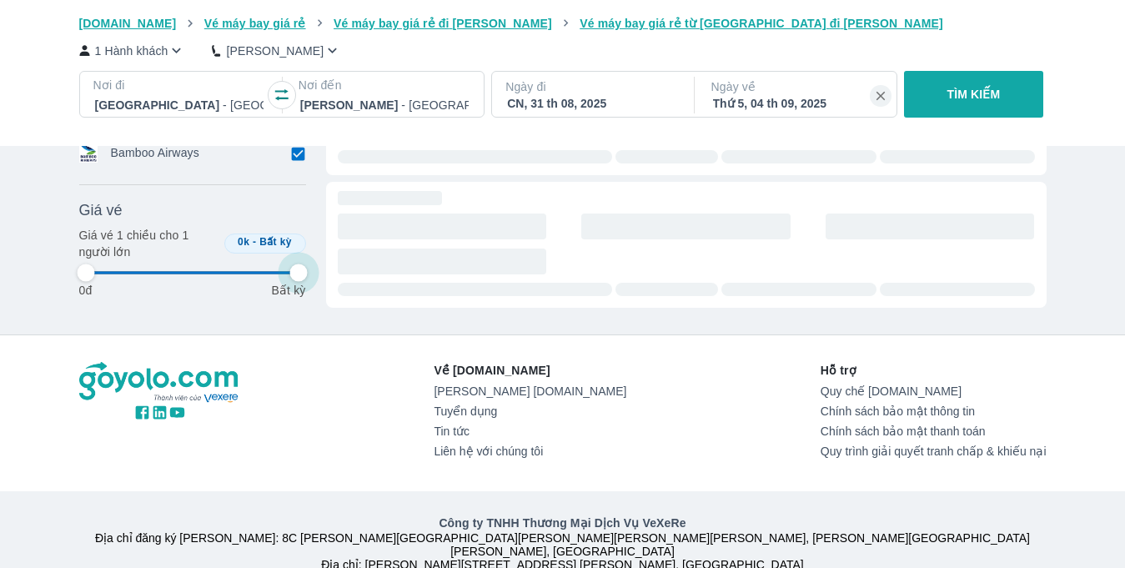
type input "97.9166666666667"
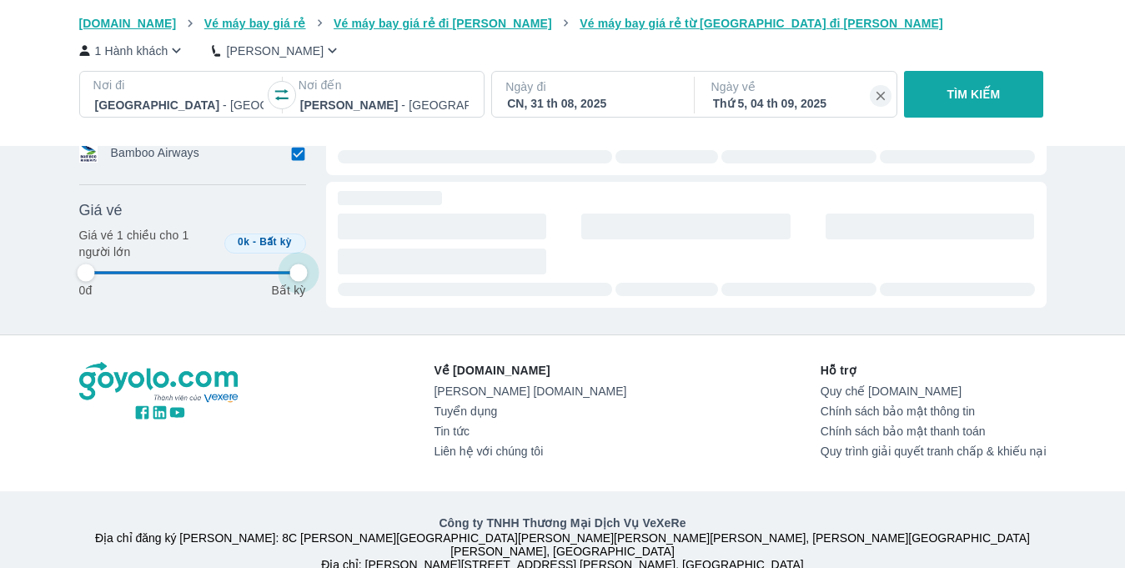
type input "97.9166666666667"
type input "0.99009900990099"
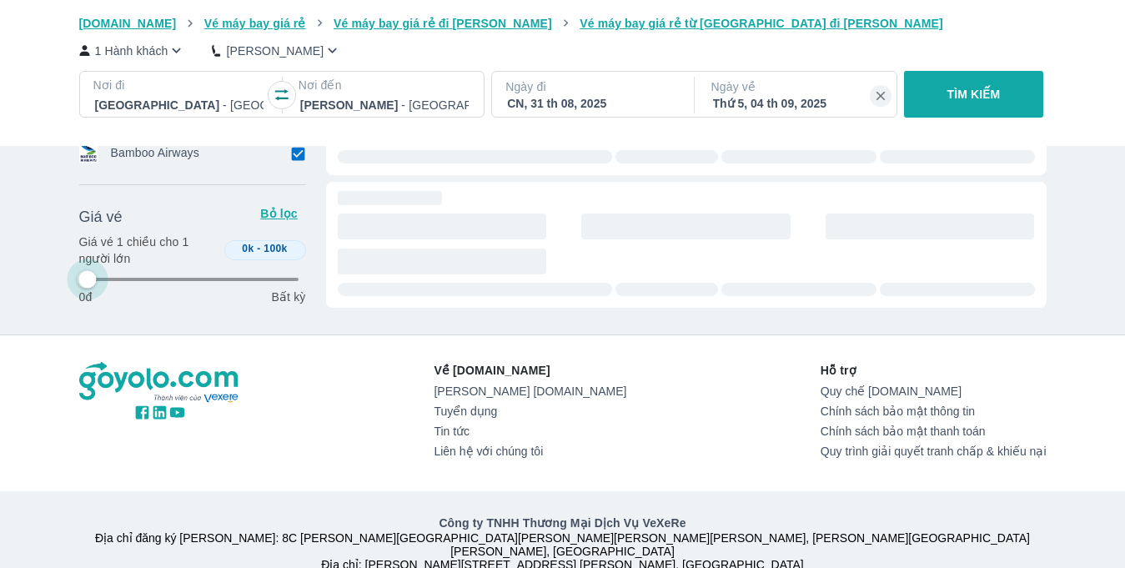
type input "97.9166666666667"
type input "0.99009900990099"
type input "97.9166666666667"
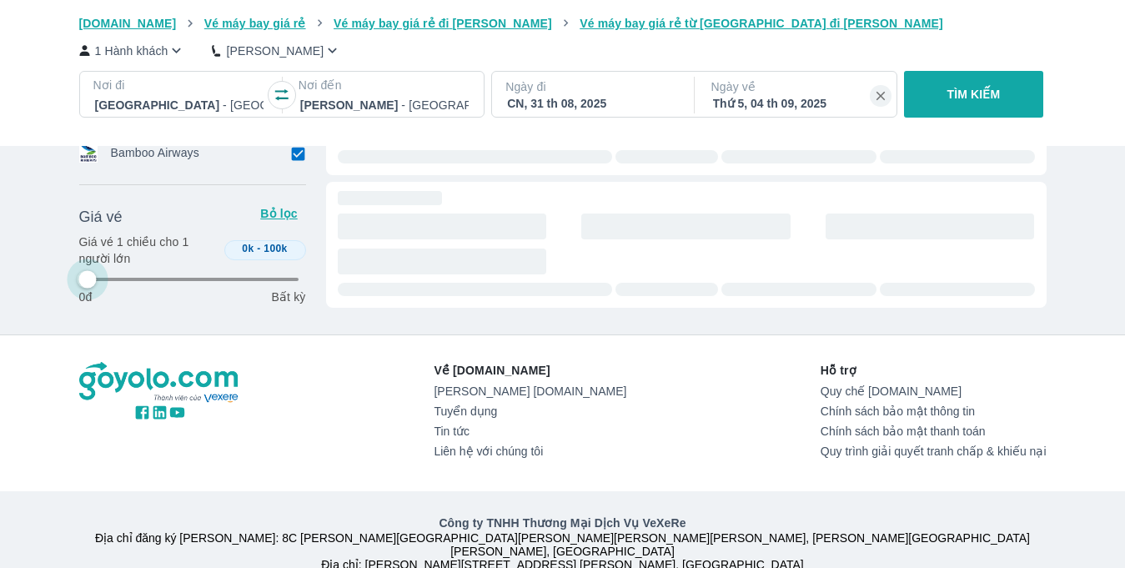
type input "97.9166666666667"
type input "18.8118811881188"
drag, startPoint x: 294, startPoint y: 535, endPoint x: 378, endPoint y: 361, distance: 193.2
click at [378, 361] on div "Vé máy bay Vé xe khách Vé tàu lửa Vé tàu [PERSON_NAME] Vé của tôi [DOMAIN_NAME]…" at bounding box center [562, 39] width 1125 height 1189
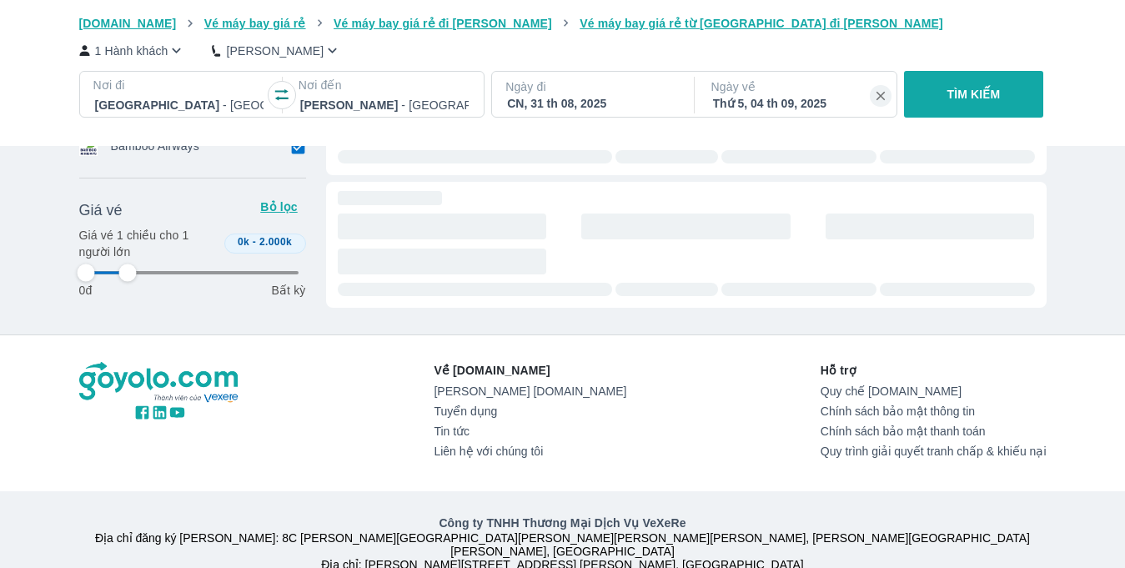
type input "97.9166666666667"
type input "19.8019801980198"
type input "97.9166666666667"
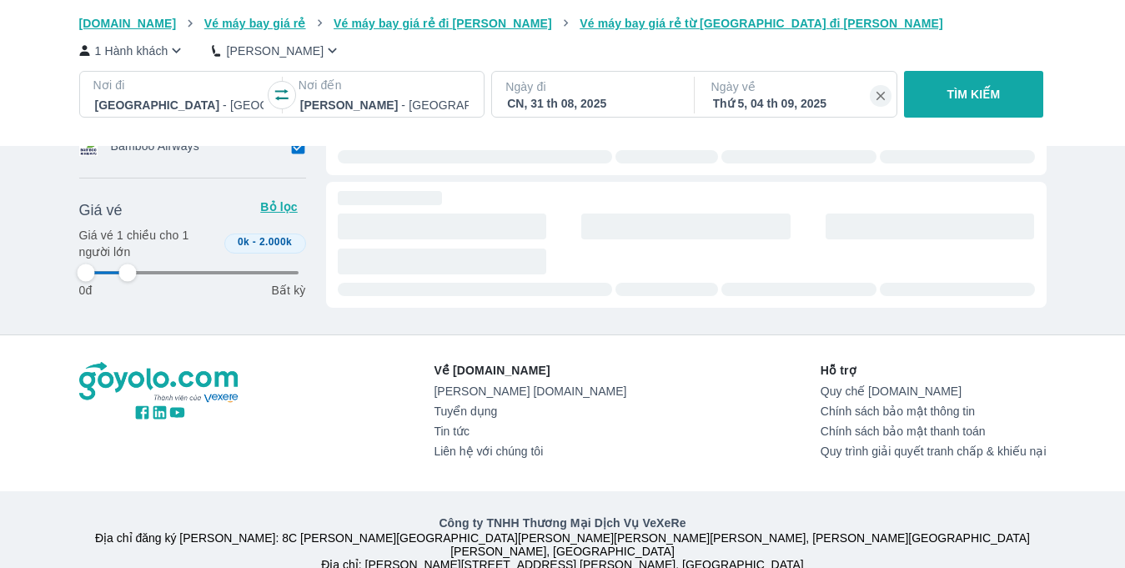
type input "97.9166666666667"
type input "19.8019801980198"
type input "97.9166666666667"
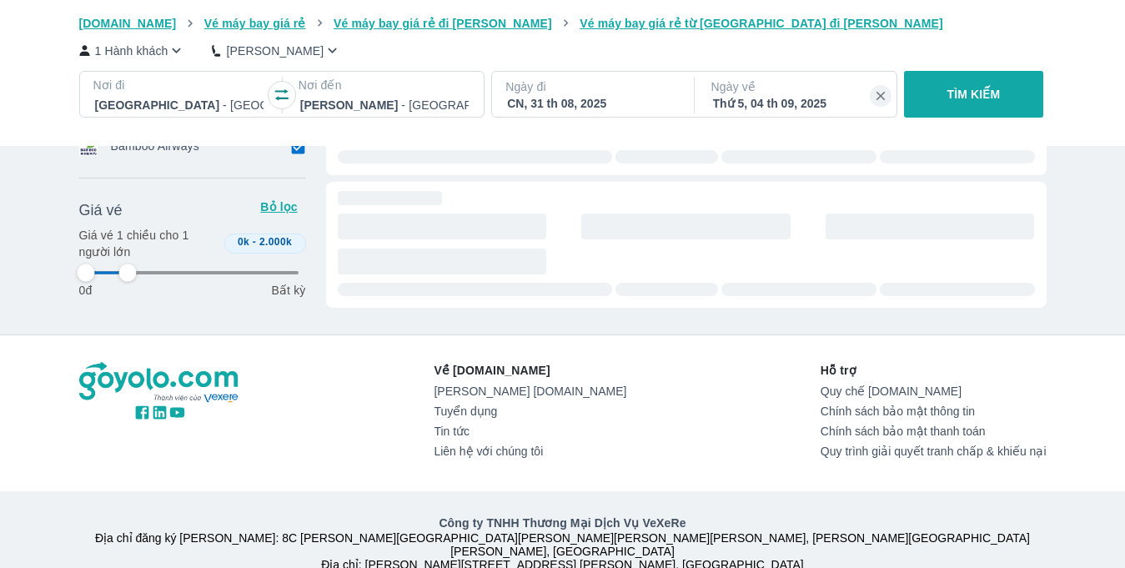
type input "97.9166666666667"
type input "74.2574257425743"
type input "97.9166666666667"
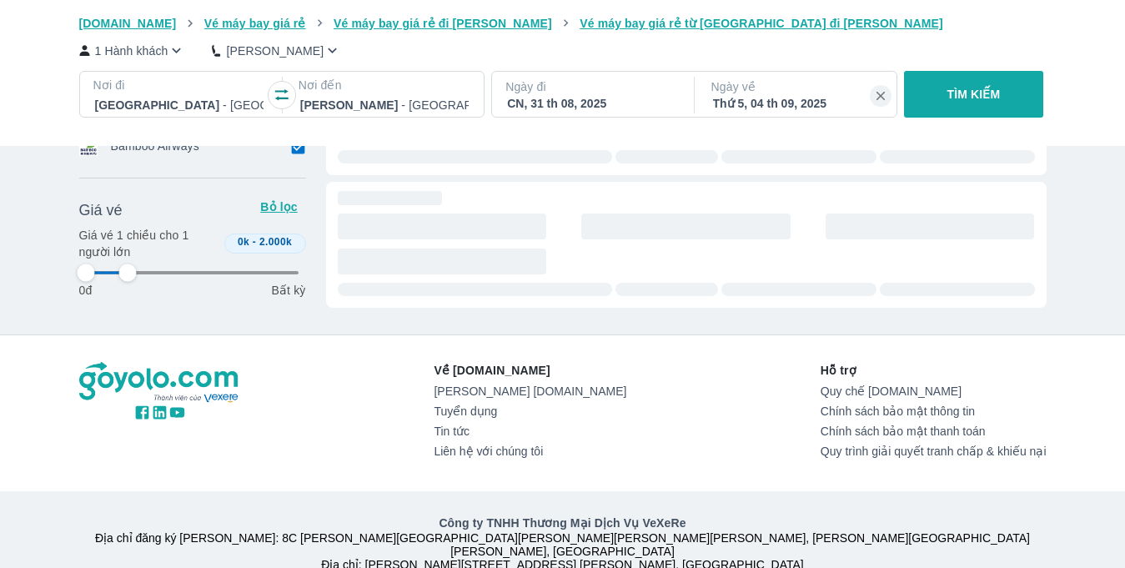
type input "74.2574257425743"
type input "97.9166666666667"
type input "100"
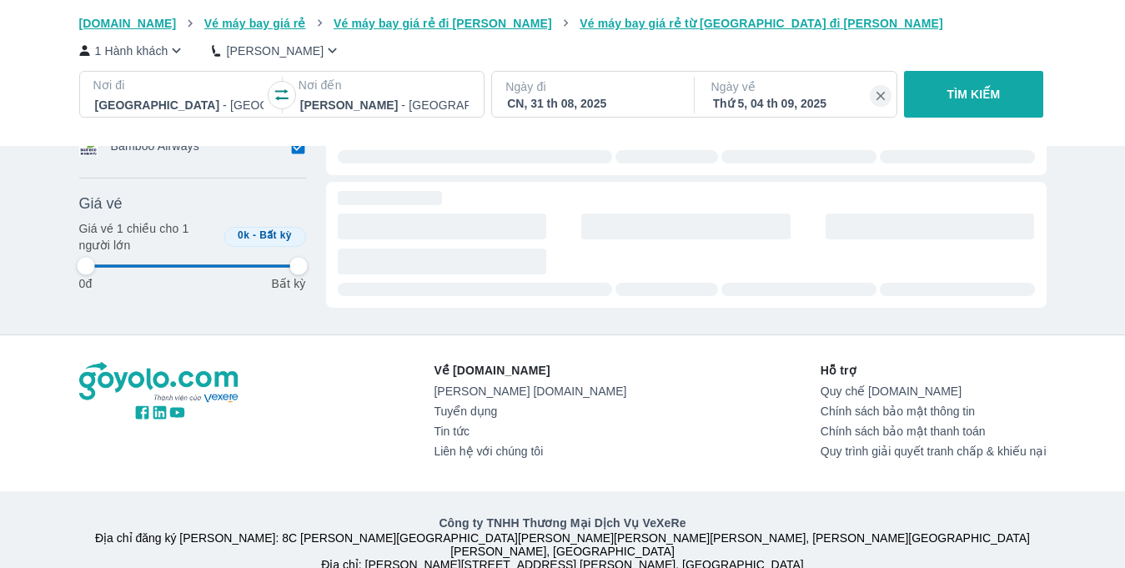
type input "97.9166666666667"
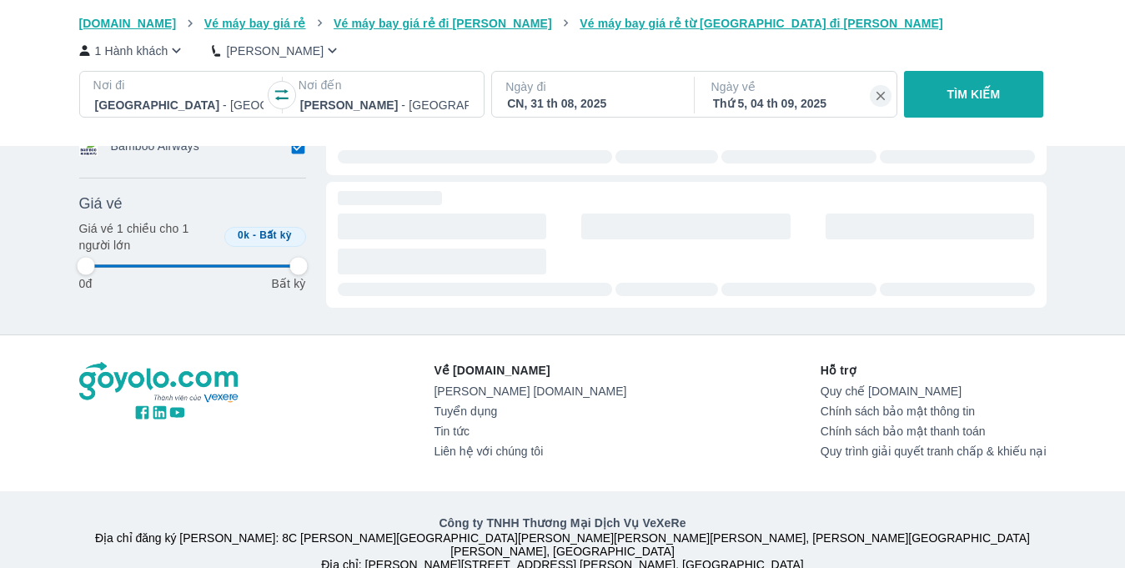
type input "97.9166666666667"
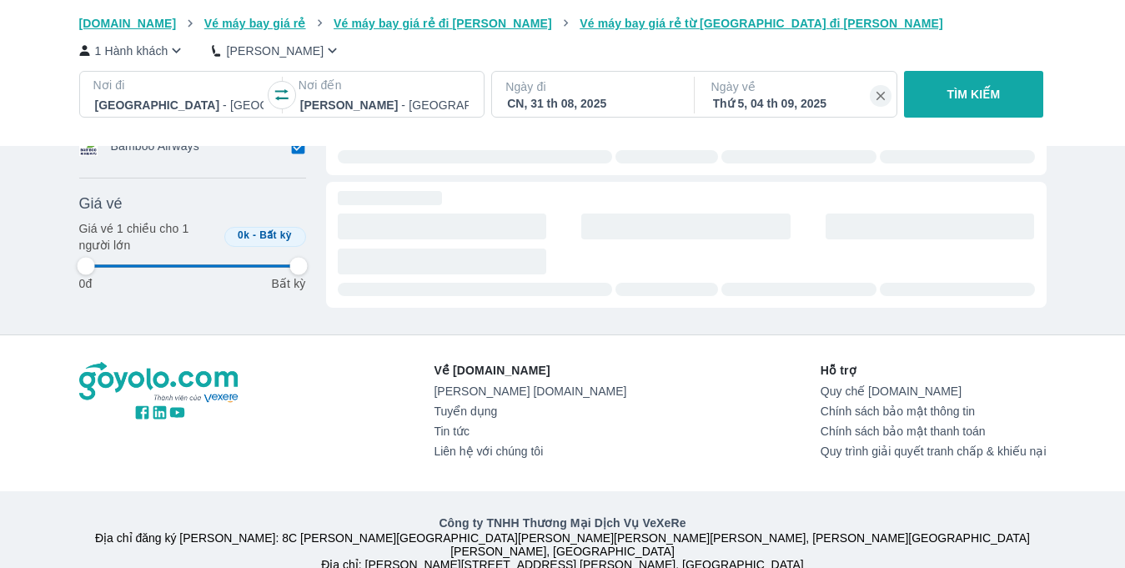
type input "97.9166666666667"
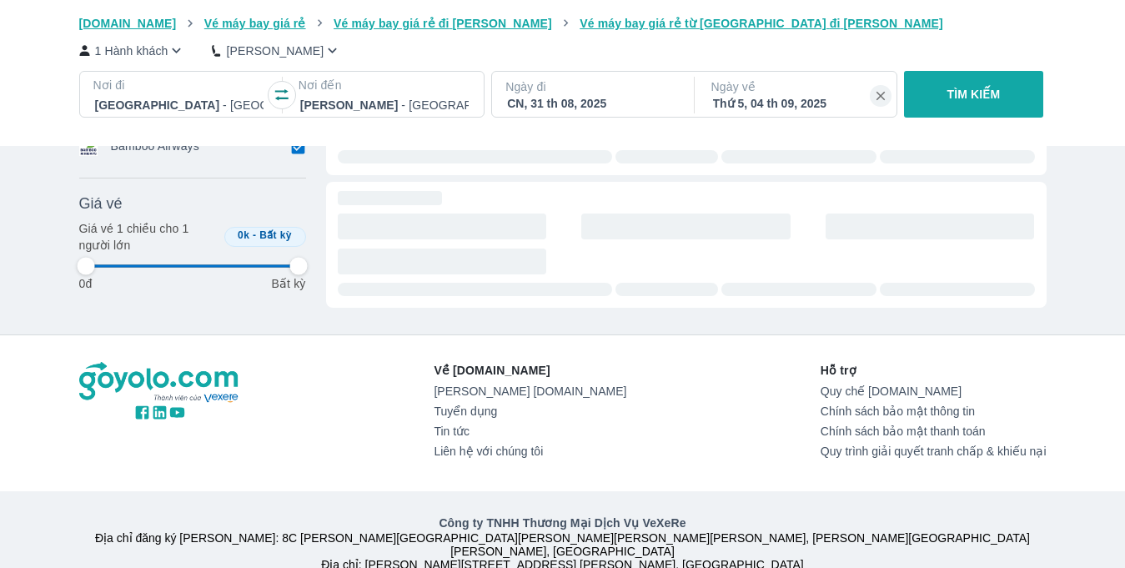
type input "97.9166666666667"
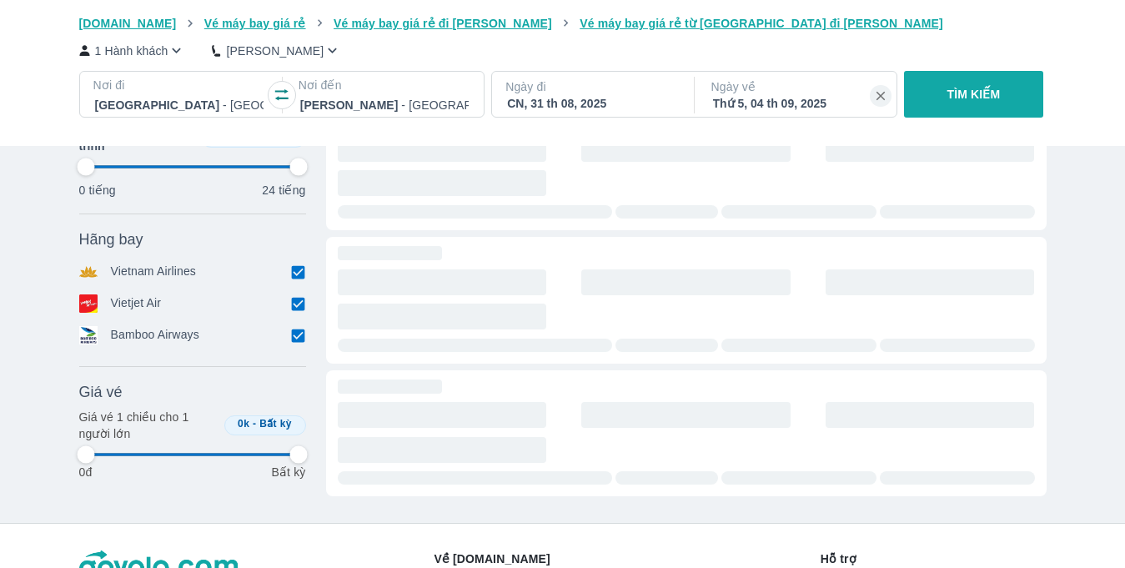
type input "97.9166666666667"
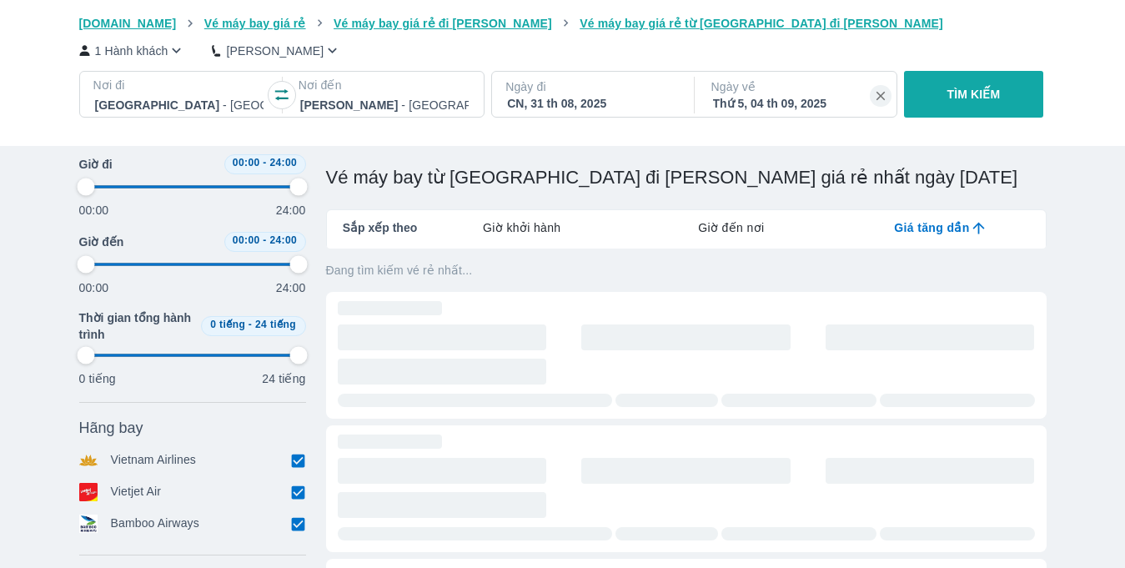
type input "97.9166666666667"
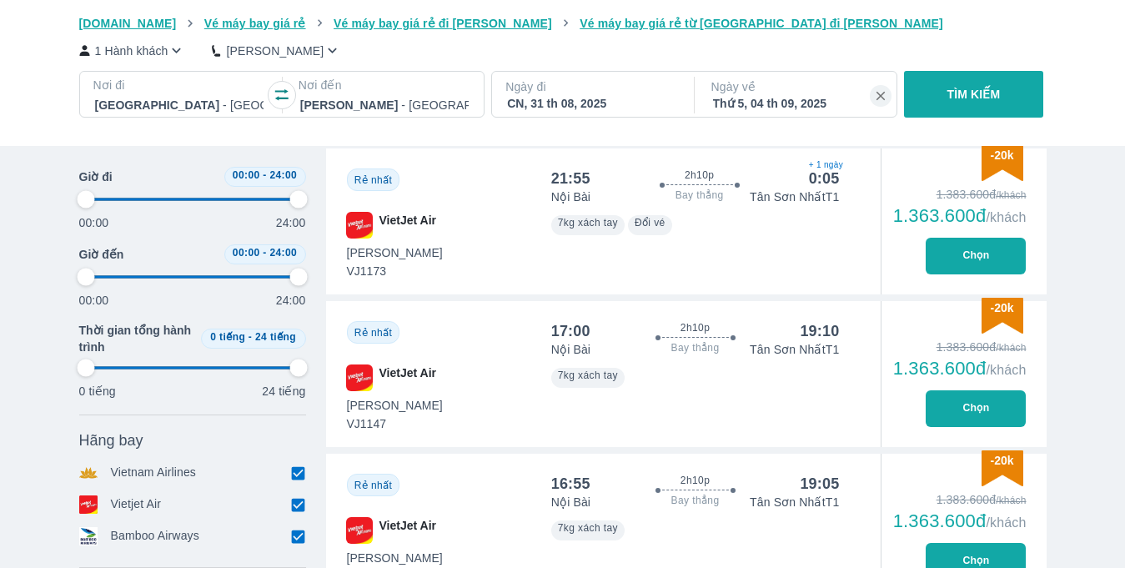
scroll to position [490, 0]
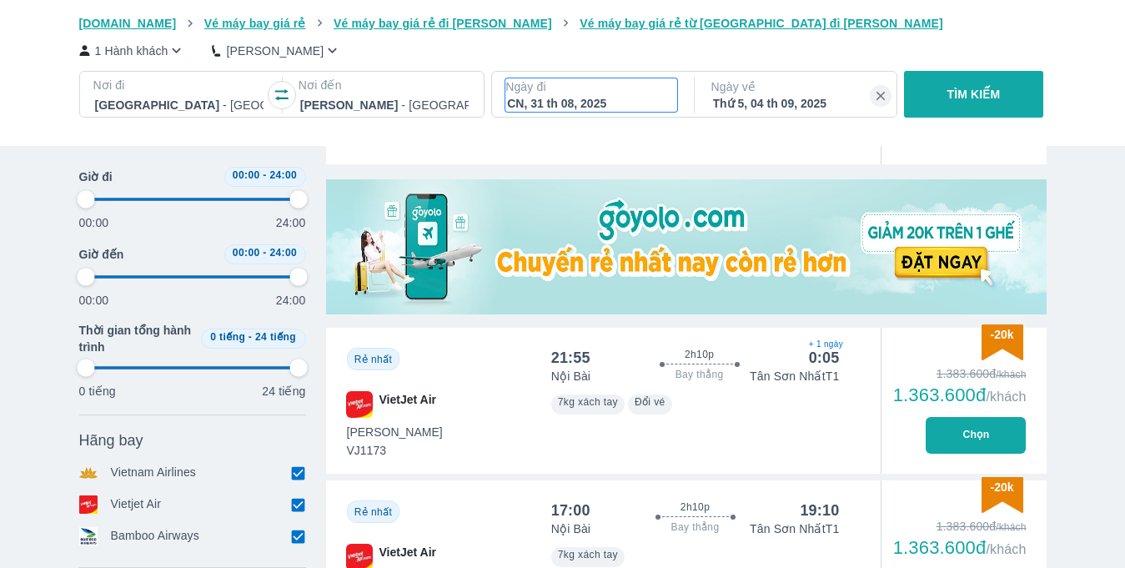
click at [575, 81] on p "Ngày đi" at bounding box center [591, 86] width 172 height 17
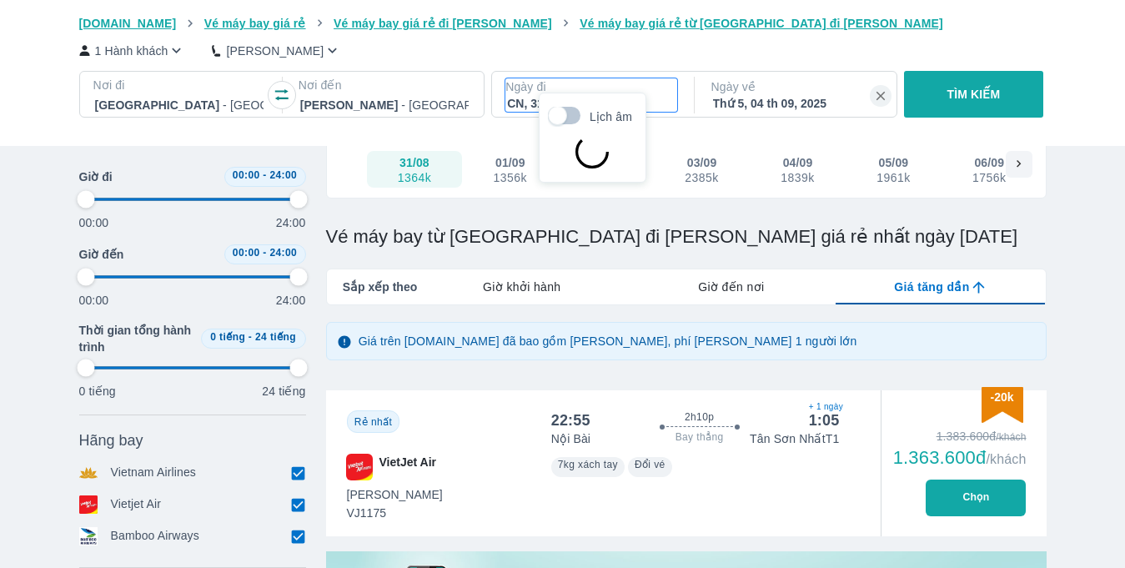
scroll to position [96, 0]
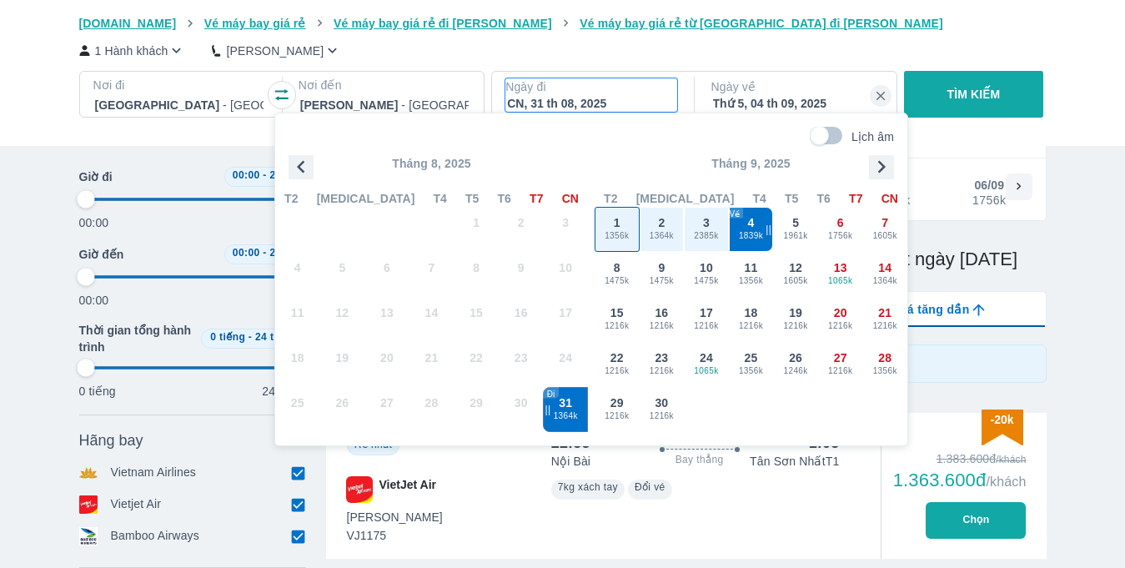
click at [618, 220] on span "1" at bounding box center [617, 222] width 7 height 17
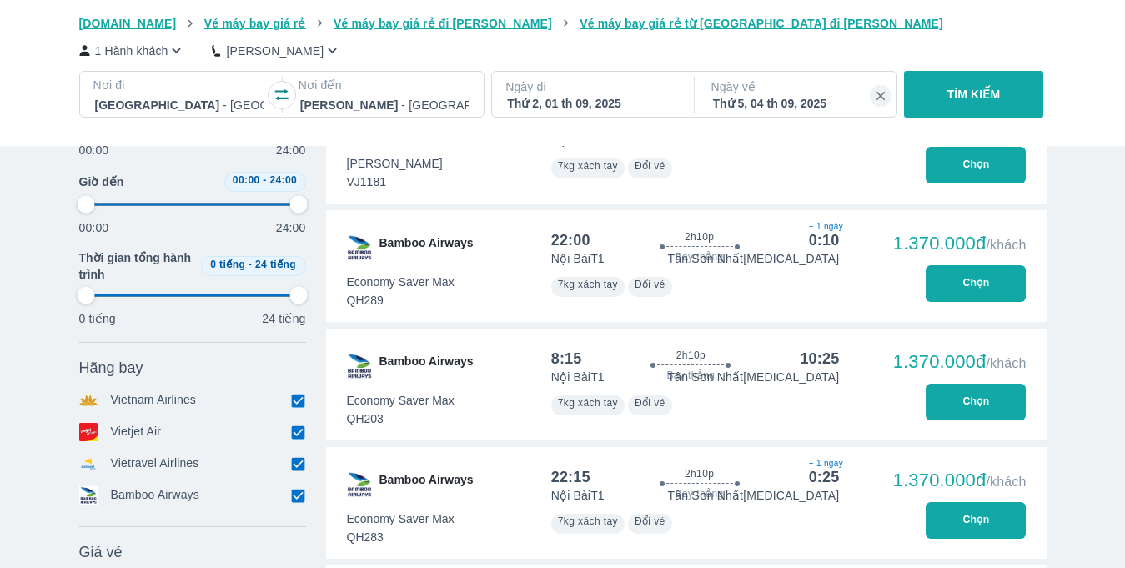
scroll to position [2943, 0]
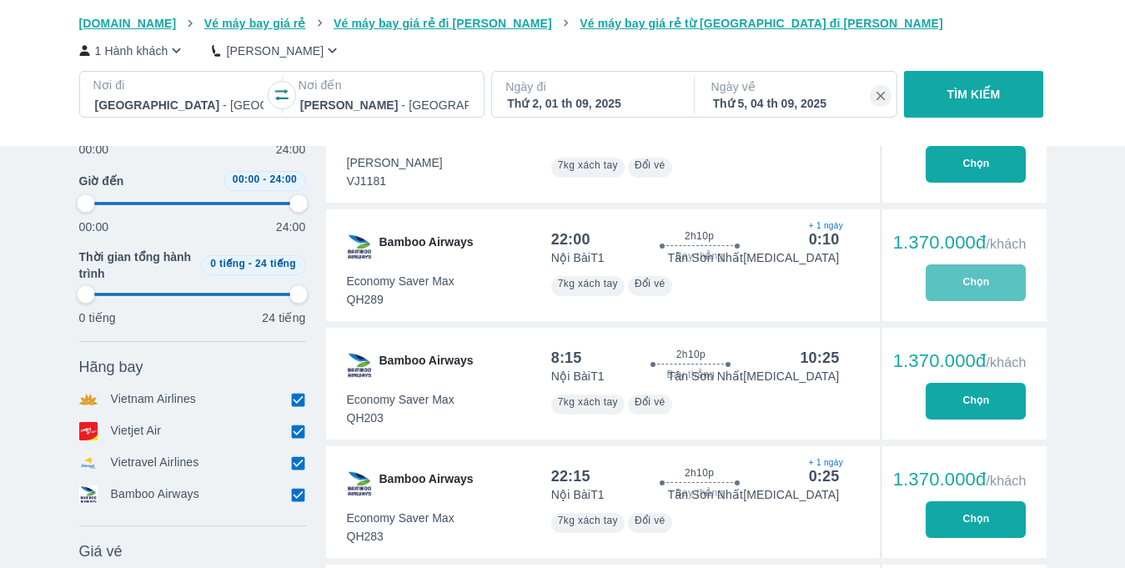
click at [929, 273] on button "Chọn" at bounding box center [976, 282] width 100 height 37
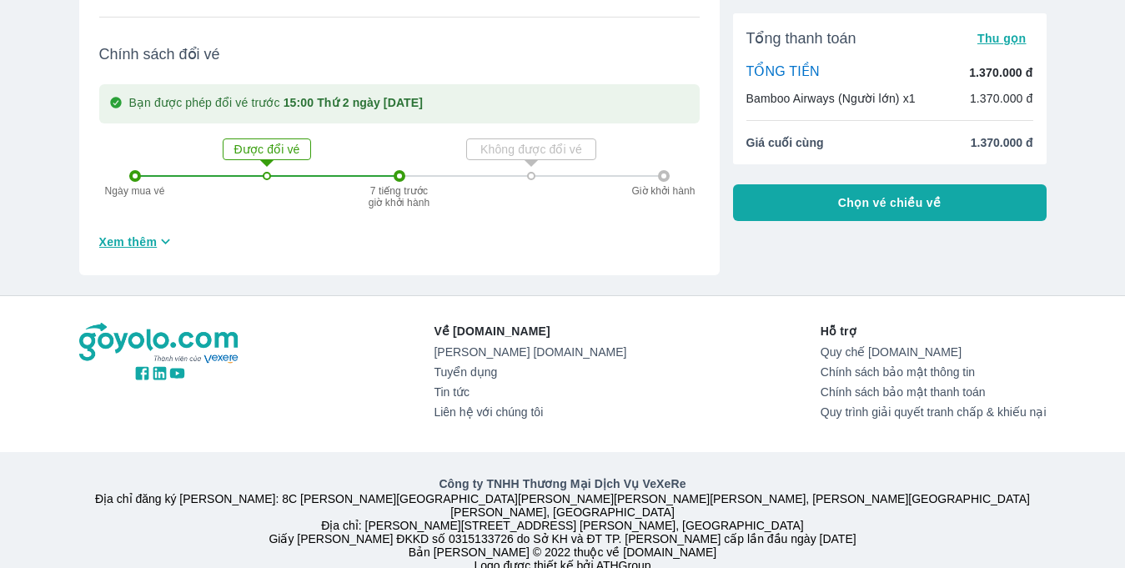
scroll to position [707, 0]
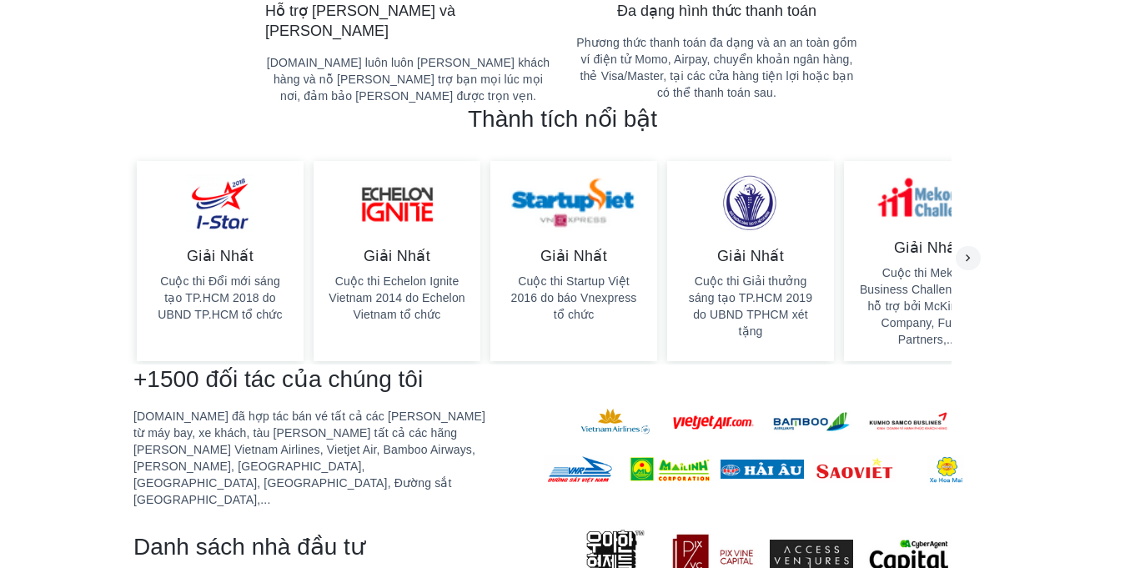
scroll to position [954, 0]
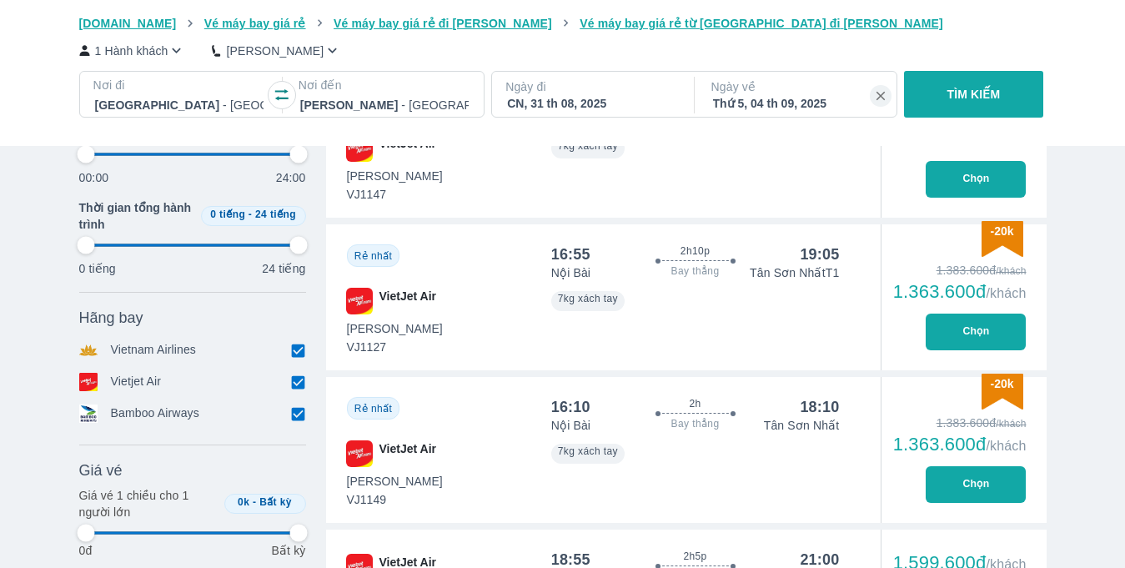
scroll to position [905, 0]
